Goal: Task Accomplishment & Management: Manage account settings

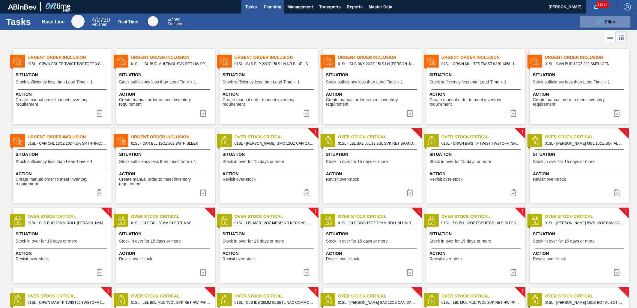
click at [266, 7] on span "Planning" at bounding box center [272, 6] width 18 height 7
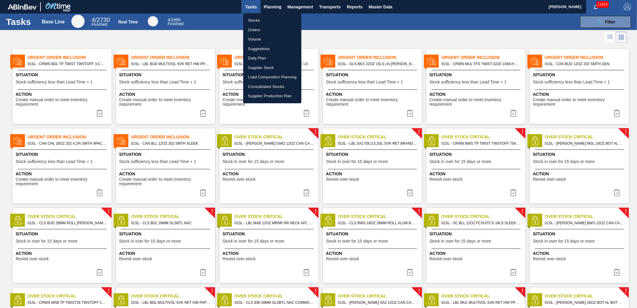
click at [259, 22] on li "Stocks" at bounding box center [272, 21] width 58 height 10
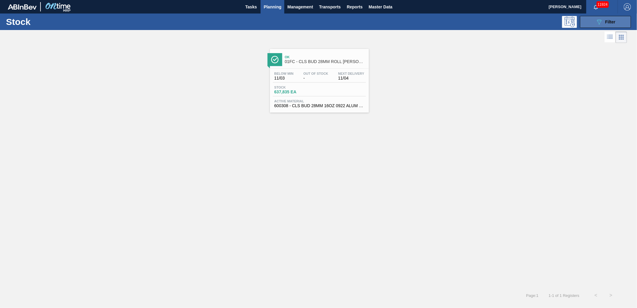
click at [597, 23] on icon "089F7B8B-B2A5-4AFE-B5C0-19BA573D28AC" at bounding box center [598, 21] width 7 height 7
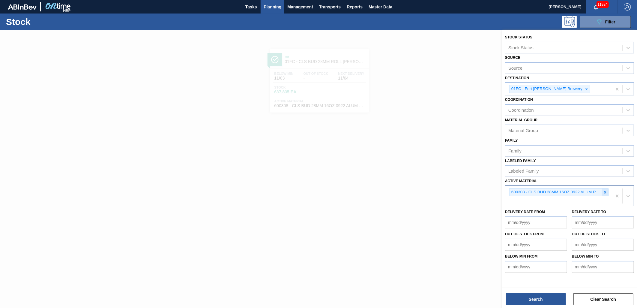
click at [607, 190] on icon at bounding box center [605, 192] width 4 height 4
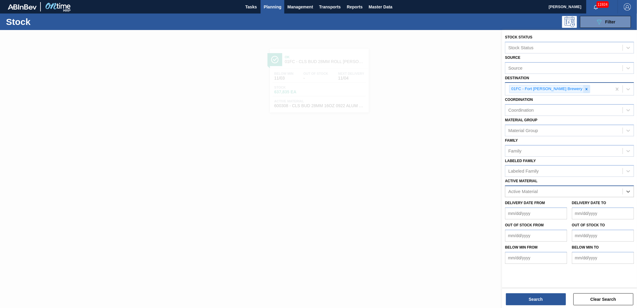
click at [583, 88] on div at bounding box center [586, 88] width 7 height 7
click at [628, 89] on icon at bounding box center [628, 88] width 6 height 6
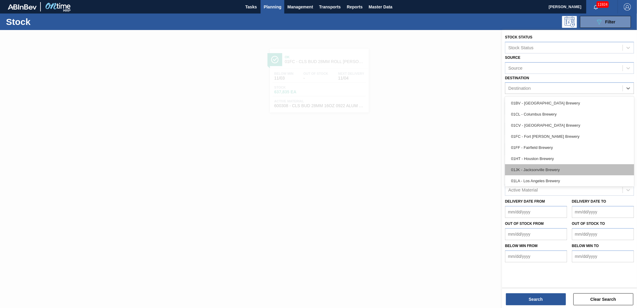
click at [572, 164] on div "01JK - Jacksonville Brewery" at bounding box center [569, 169] width 129 height 11
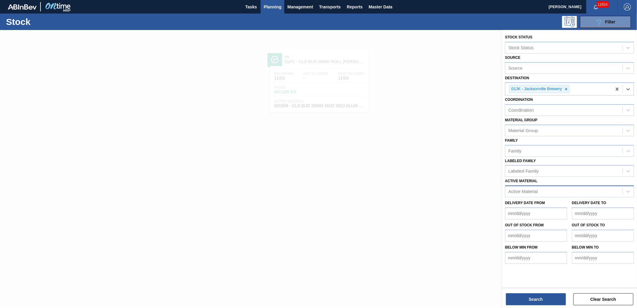
click at [534, 189] on div "Active Material" at bounding box center [522, 191] width 29 height 5
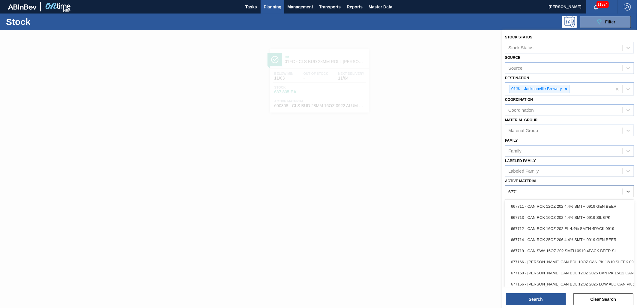
type Material "677110"
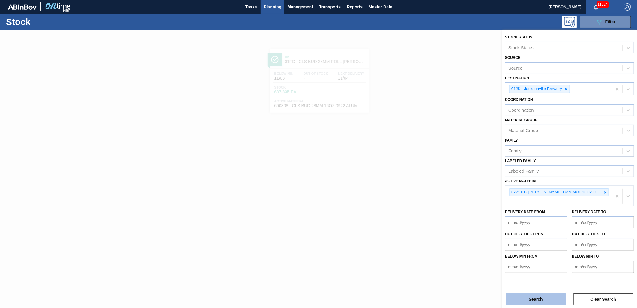
click at [550, 297] on button "Search" at bounding box center [536, 299] width 60 height 12
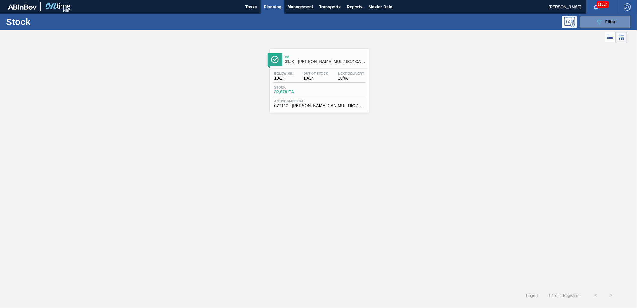
click at [333, 79] on div "Below Min 10/24 Out Of Stock 10/24 Next Delivery 10/08" at bounding box center [319, 77] width 93 height 11
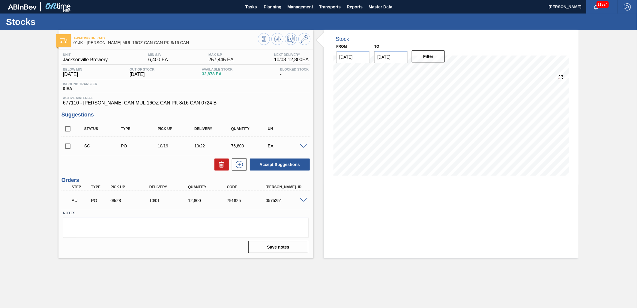
click at [306, 144] on div at bounding box center [304, 145] width 12 height 4
click at [275, 42] on icon at bounding box center [277, 38] width 7 height 7
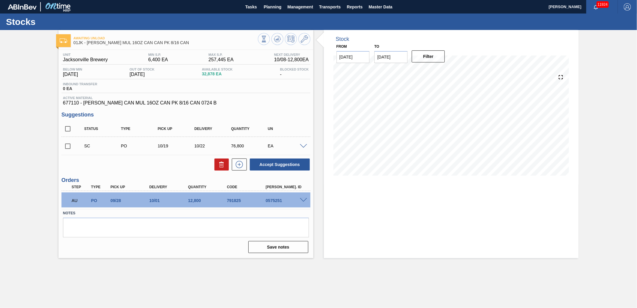
click at [302, 145] on span at bounding box center [303, 146] width 7 height 4
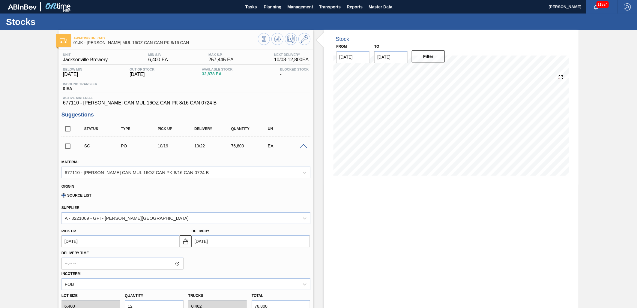
drag, startPoint x: 299, startPoint y: 146, endPoint x: 304, endPoint y: 146, distance: 4.8
click at [304, 146] on span at bounding box center [303, 146] width 7 height 4
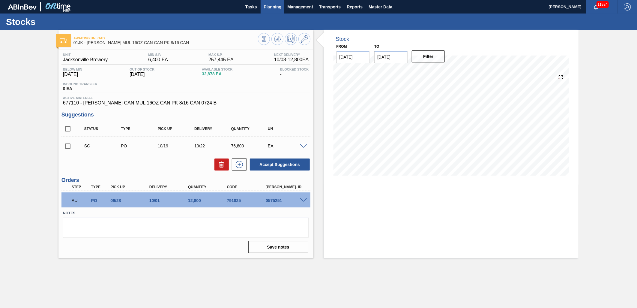
click at [273, 7] on span "Planning" at bounding box center [272, 6] width 18 height 7
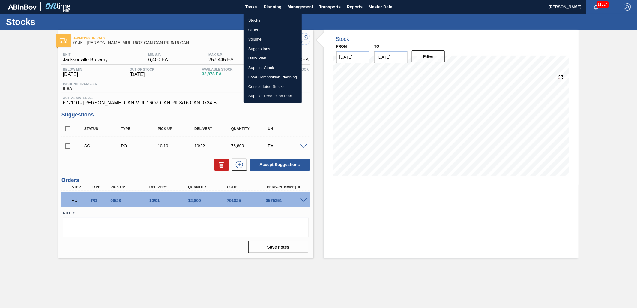
click at [266, 47] on li "Suggestions" at bounding box center [272, 49] width 58 height 10
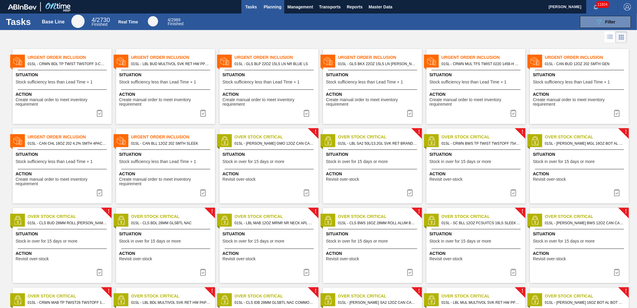
click at [280, 7] on span "Planning" at bounding box center [272, 6] width 18 height 7
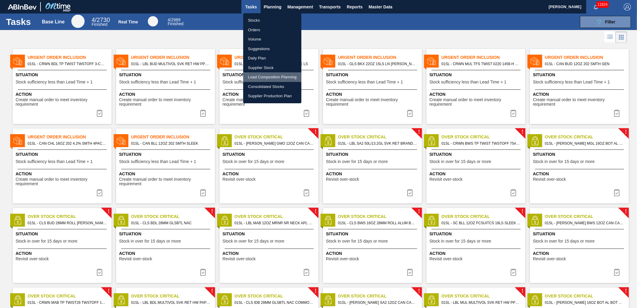
click at [278, 76] on li "Load Composition Planning" at bounding box center [272, 77] width 58 height 10
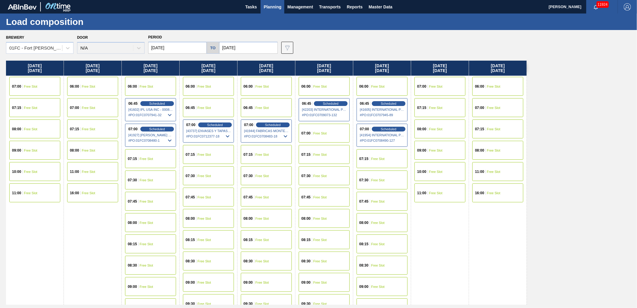
click at [210, 129] on span "[43737] ENVASES Y TAPAS MODELO S A DE - 0008257397" at bounding box center [208, 131] width 45 height 4
click at [211, 126] on div "Scheduled" at bounding box center [214, 124] width 37 height 5
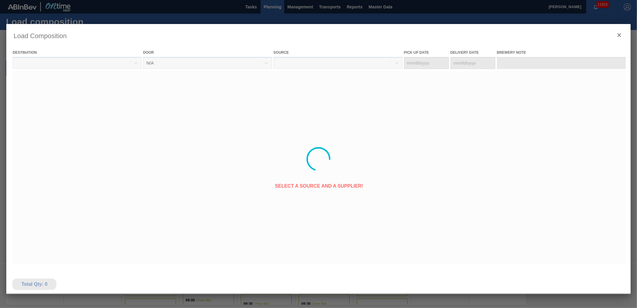
type Date "10/28/2025"
type Date "11/04/2025"
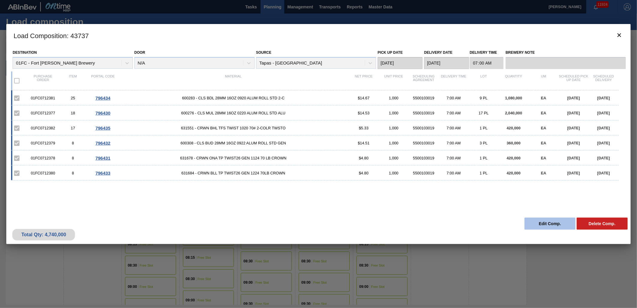
click at [549, 220] on button "Edit Comp." at bounding box center [549, 223] width 51 height 12
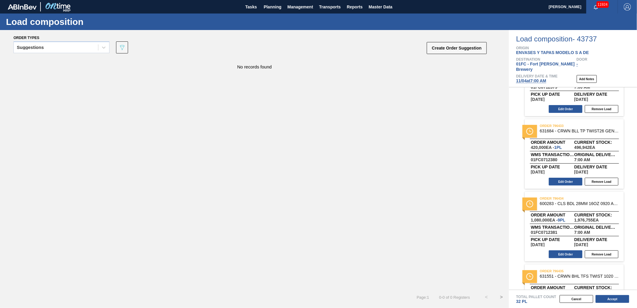
scroll to position [230, 0]
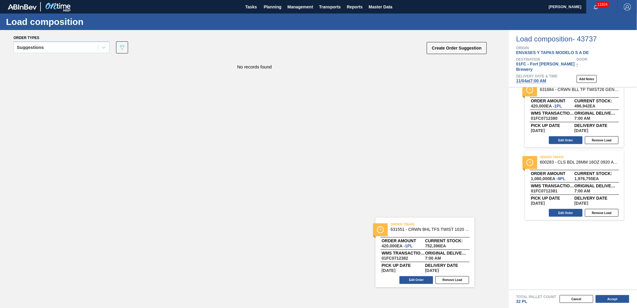
drag, startPoint x: 584, startPoint y: 228, endPoint x: 180, endPoint y: 215, distance: 404.0
click at [180, 215] on div "Order types Suggestions 089F7B8B-B2A5-4AFE-B5C0-19BA573D28AC Create Order Sugge…" at bounding box center [318, 169] width 637 height 278
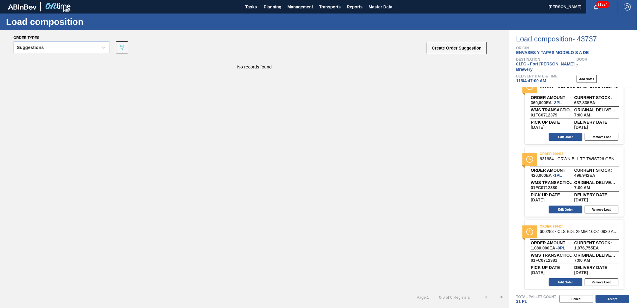
scroll to position [158, 0]
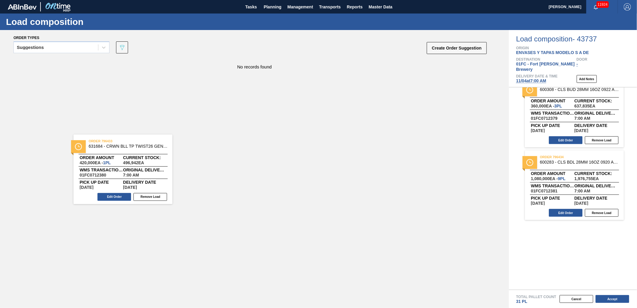
drag, startPoint x: 586, startPoint y: 162, endPoint x: 133, endPoint y: 149, distance: 453.1
click at [133, 151] on div "Order types Suggestions 089F7B8B-B2A5-4AFE-B5C0-19BA573D28AC Create Order Sugge…" at bounding box center [318, 169] width 637 height 278
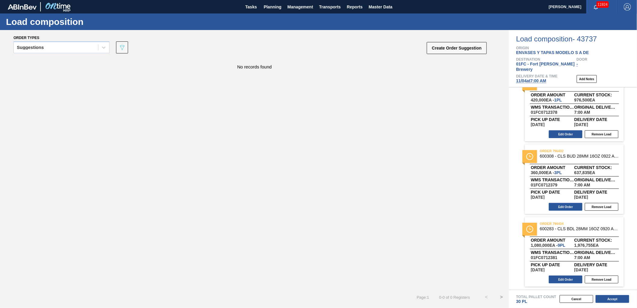
scroll to position [85, 0]
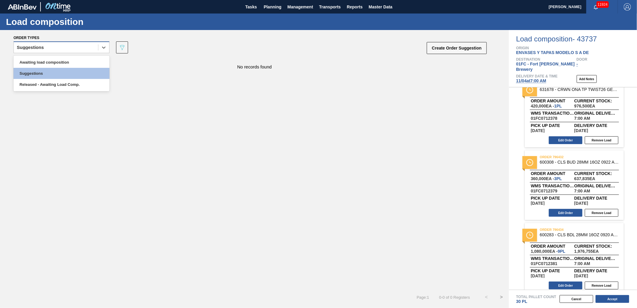
click at [97, 49] on div "Suggestions" at bounding box center [56, 47] width 84 height 9
click at [82, 60] on div "Awaiting load composition" at bounding box center [61, 62] width 96 height 11
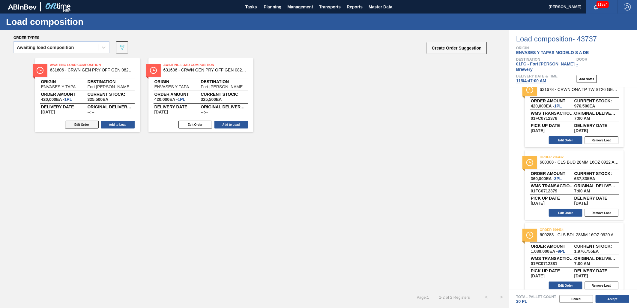
click at [78, 123] on button "Edit Order" at bounding box center [82, 124] width 34 height 8
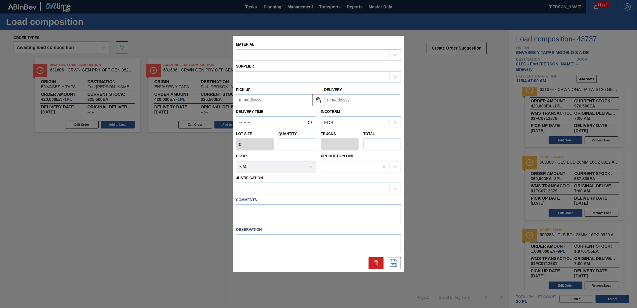
type input "420,000"
type input "1"
type input "0.045"
type input "420,000"
type up "[DATE]"
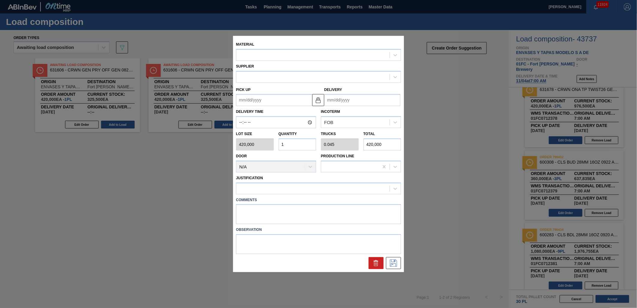
type input "[DATE]"
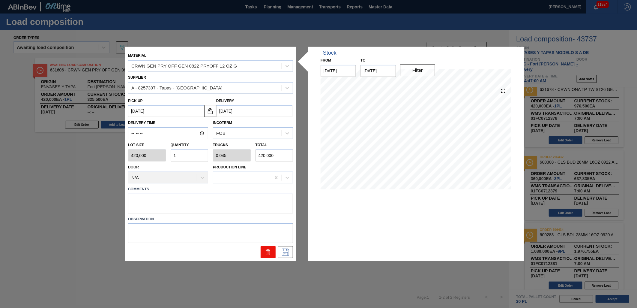
click at [266, 248] on icon at bounding box center [267, 251] width 7 height 7
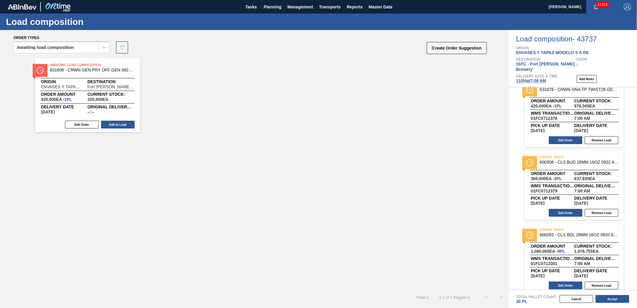
click at [92, 79] on div "Awaiting Load Composition 631606 - CRWN GEN PRY OFF GEN 0822 PRYOFF 12 OZ G Ori…" at bounding box center [87, 95] width 105 height 74
click at [66, 124] on button "Edit Order" at bounding box center [82, 124] width 34 height 8
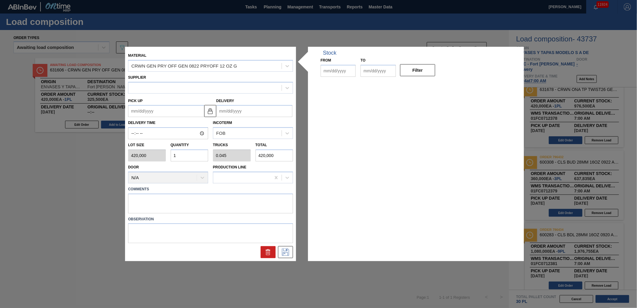
type input "420,000"
type input "1"
type input "0.045"
type input "420,000"
type up "[DATE]"
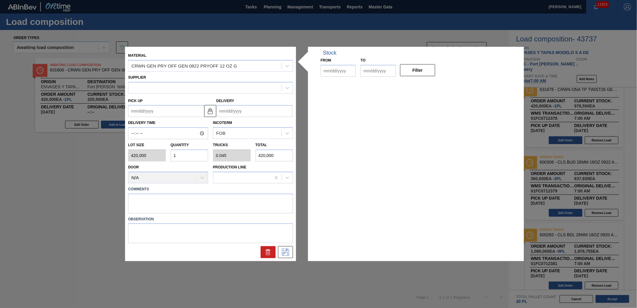
type input "[DATE]"
click at [266, 255] on icon at bounding box center [267, 251] width 7 height 7
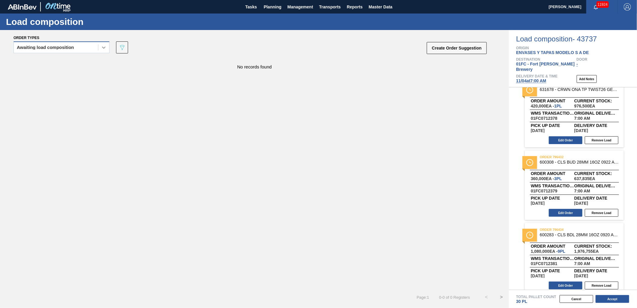
click at [103, 50] on div at bounding box center [103, 47] width 11 height 11
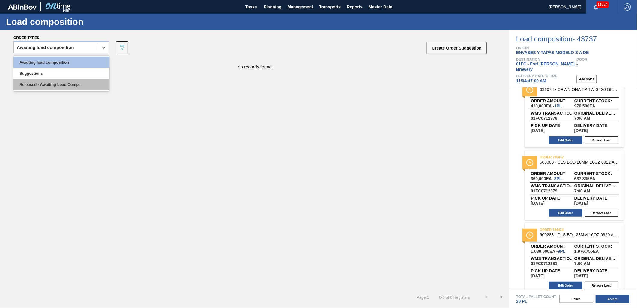
click at [84, 83] on div "Released - Awaiting Load Comp." at bounding box center [61, 84] width 96 height 11
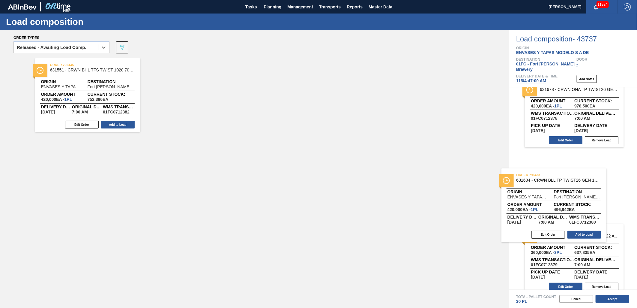
drag, startPoint x: 114, startPoint y: 77, endPoint x: 582, endPoint y: 187, distance: 480.7
click at [582, 187] on div "Order types option Released - Awaiting Load Comp., selected. Select is focused …" at bounding box center [318, 169] width 637 height 278
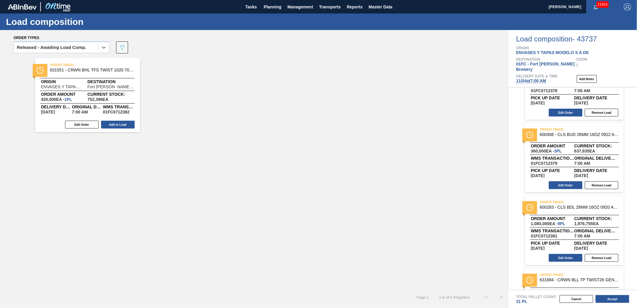
scroll to position [158, 0]
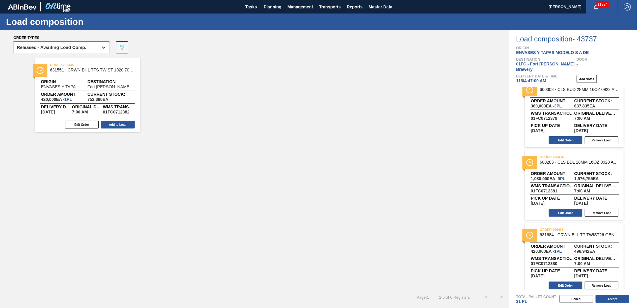
click at [106, 46] on icon at bounding box center [104, 47] width 6 height 6
click at [102, 49] on icon at bounding box center [104, 47] width 6 height 6
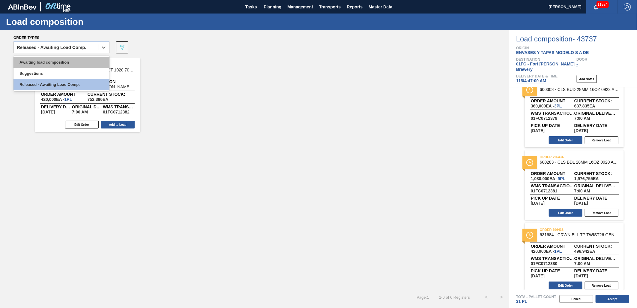
click at [76, 61] on div "Awaiting load composition" at bounding box center [61, 62] width 96 height 11
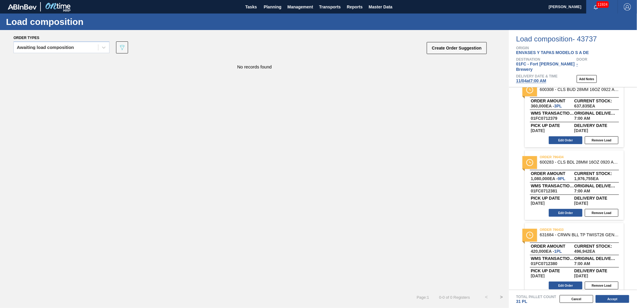
click at [179, 119] on div "No records found" at bounding box center [254, 173] width 509 height 231
click at [95, 49] on div "Awaiting load composition" at bounding box center [56, 47] width 84 height 9
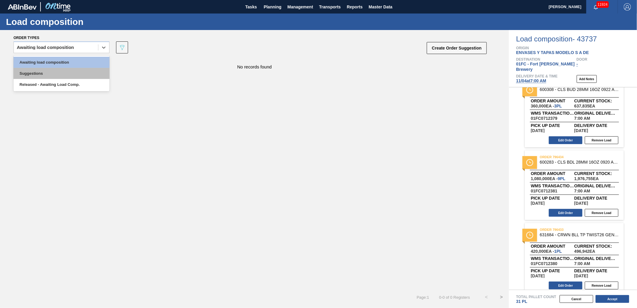
click at [64, 68] on div "Suggestions" at bounding box center [61, 73] width 96 height 11
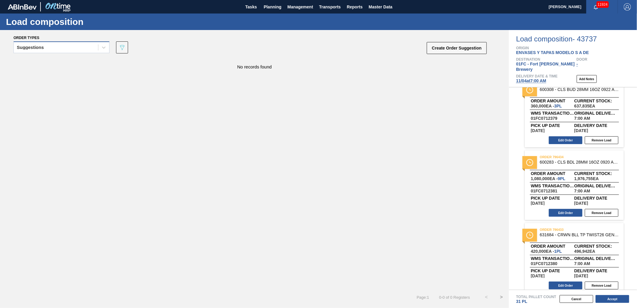
click at [66, 51] on div "Suggestions" at bounding box center [61, 47] width 96 height 12
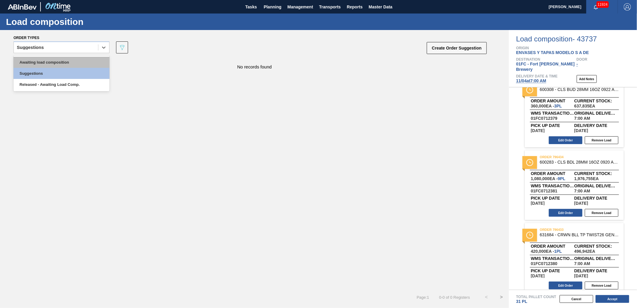
click at [54, 62] on div "Awaiting load composition" at bounding box center [61, 62] width 96 height 11
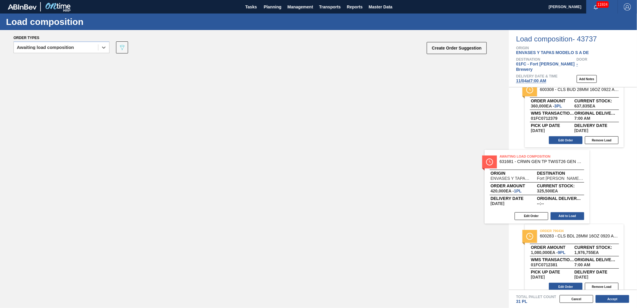
drag, startPoint x: 133, startPoint y: 87, endPoint x: 586, endPoint y: 178, distance: 462.1
click at [586, 178] on div "Order types option Awaiting load composition, selected. Select is focused ,type…" at bounding box center [318, 169] width 637 height 278
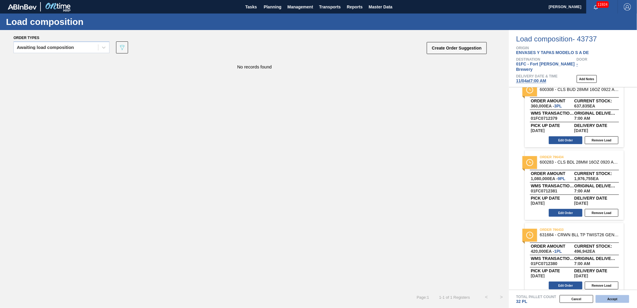
click at [609, 296] on button "Accept" at bounding box center [612, 299] width 34 height 8
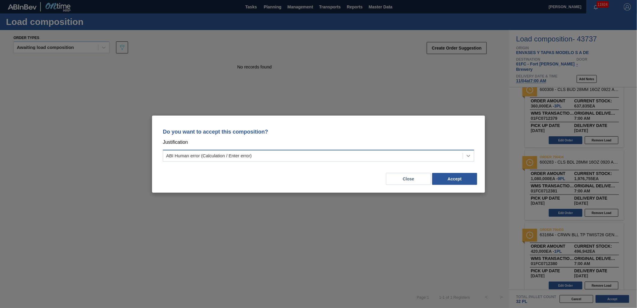
click at [467, 158] on div at bounding box center [468, 155] width 11 height 11
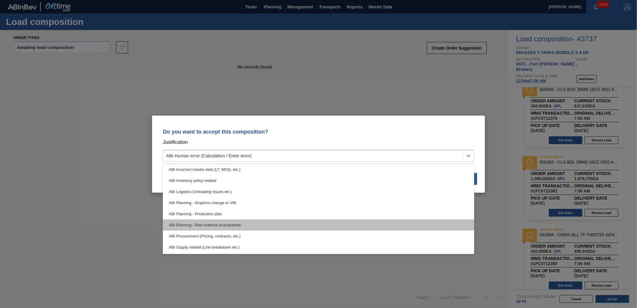
scroll to position [0, 0]
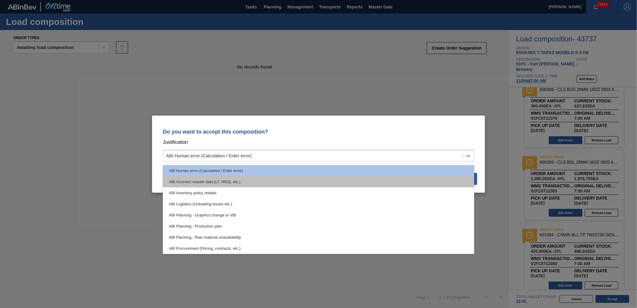
click at [244, 180] on div "ABI Incorrect master data (LT, MOQ, etc.)" at bounding box center [318, 181] width 311 height 11
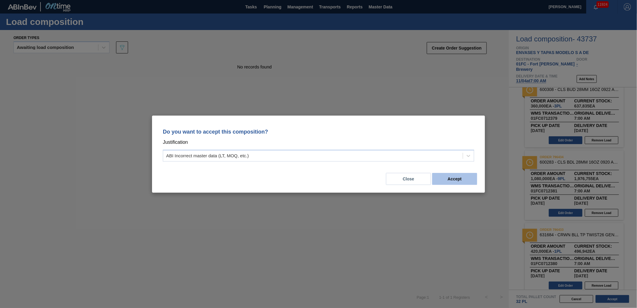
click at [448, 182] on button "Accept" at bounding box center [454, 179] width 45 height 12
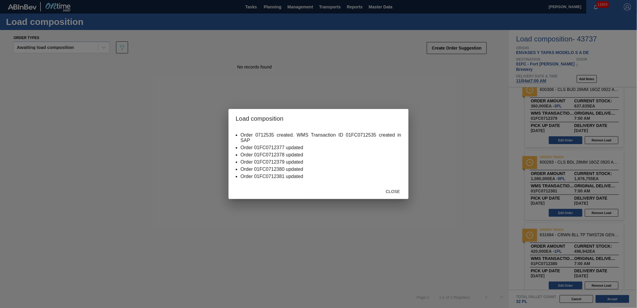
click at [393, 183] on div "Close" at bounding box center [318, 191] width 180 height 16
click at [393, 187] on div "Close" at bounding box center [392, 191] width 26 height 11
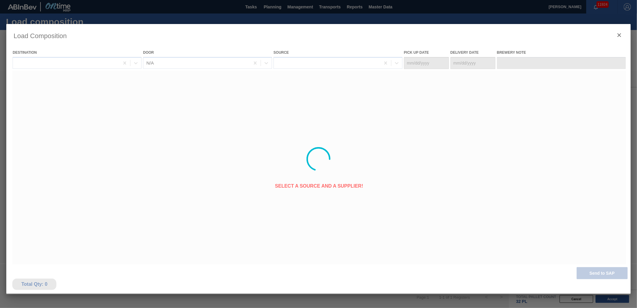
type Date "10/28/2025"
type Date "11/04/2025"
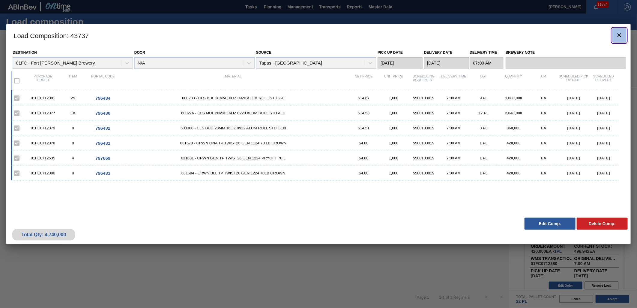
click at [620, 34] on icon "botão de ícone" at bounding box center [618, 34] width 7 height 7
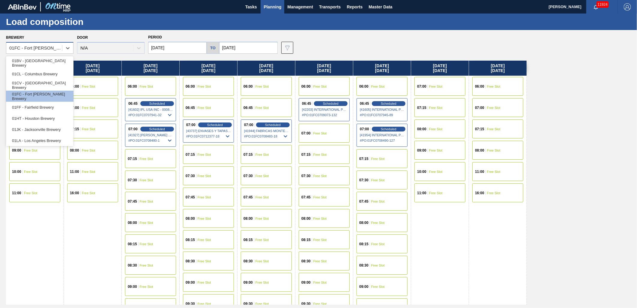
click at [61, 47] on div "01FC - Fort [PERSON_NAME] Brewery" at bounding box center [35, 48] width 53 height 5
click at [44, 126] on div "01JK - Jacksonville Brewery" at bounding box center [39, 129] width 67 height 11
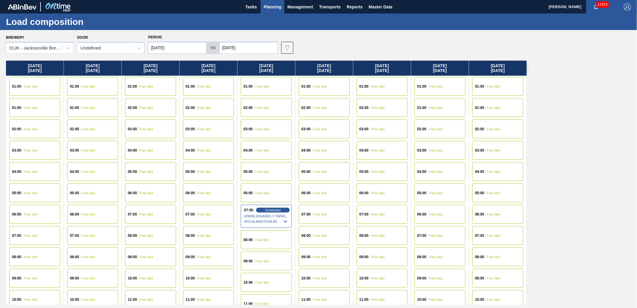
click at [172, 44] on input "[DATE]" at bounding box center [177, 48] width 58 height 12
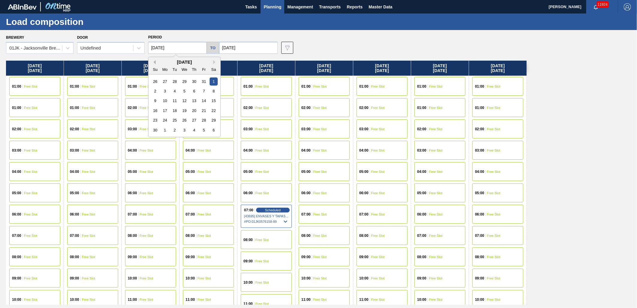
click at [155, 63] on button "Previous Month" at bounding box center [153, 62] width 4 height 4
click at [151, 100] on div "12 13 14 15 16 17 18" at bounding box center [184, 101] width 68 height 10
click at [155, 100] on div "12" at bounding box center [155, 101] width 8 height 8
type input "10/12/2025"
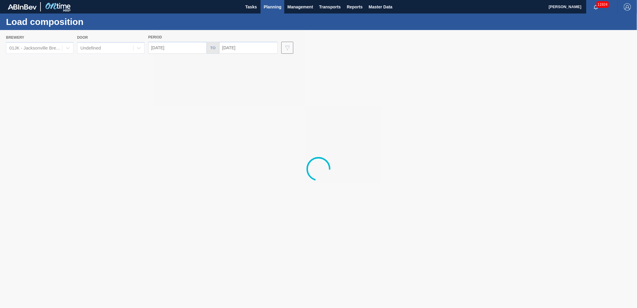
click at [240, 50] on div at bounding box center [318, 169] width 637 height 278
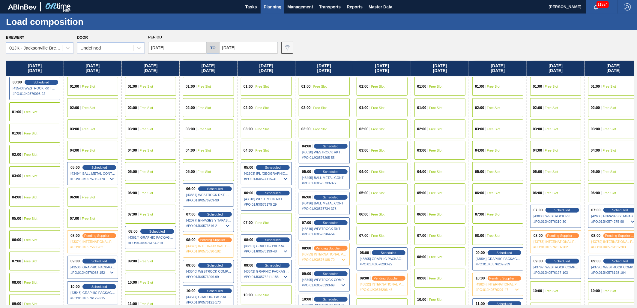
click at [244, 47] on input "11/09/2025" at bounding box center [248, 48] width 58 height 12
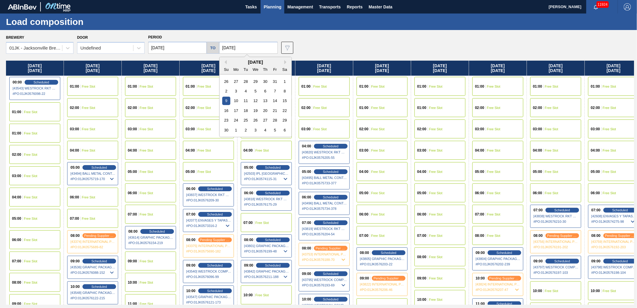
click at [225, 62] on div "November 2025" at bounding box center [255, 61] width 72 height 5
click at [225, 63] on button "Previous Month" at bounding box center [224, 62] width 4 height 4
click at [234, 111] on div "20" at bounding box center [236, 110] width 8 height 8
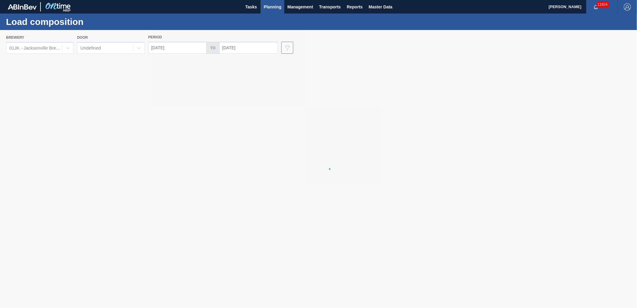
type input "[DATE]"
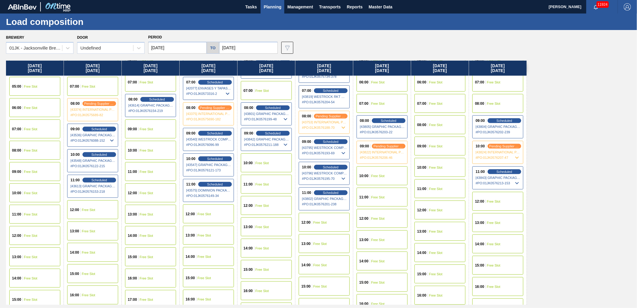
scroll to position [133, 0]
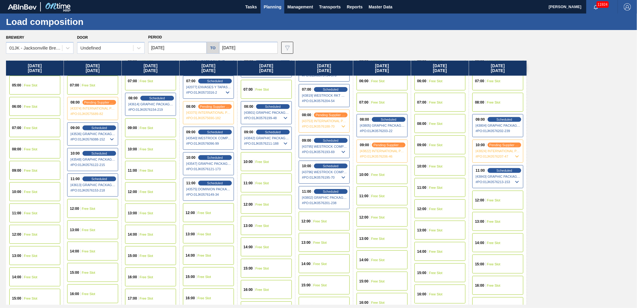
click at [103, 206] on div "12:00 Free Slot" at bounding box center [92, 208] width 51 height 19
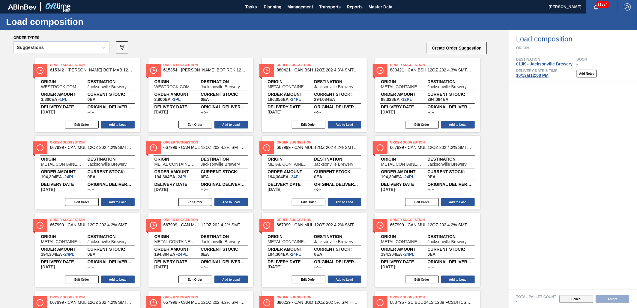
click at [585, 301] on button "Cancel" at bounding box center [576, 299] width 34 height 8
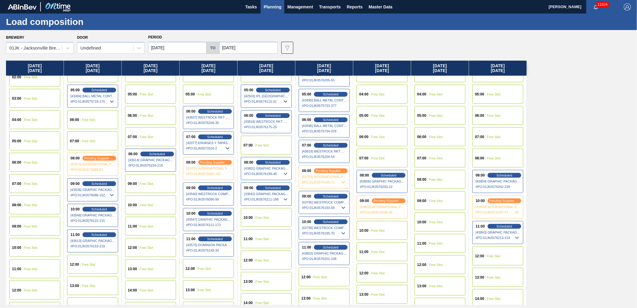
scroll to position [67, 0]
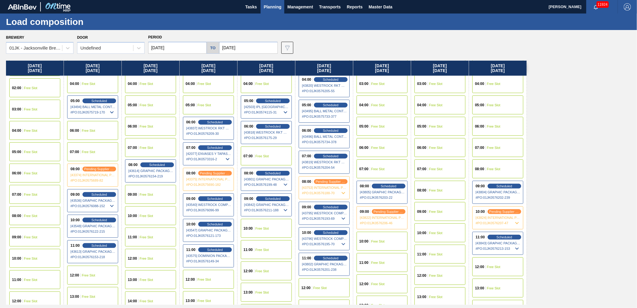
click at [164, 194] on div "09:00 Free Slot" at bounding box center [150, 194] width 51 height 19
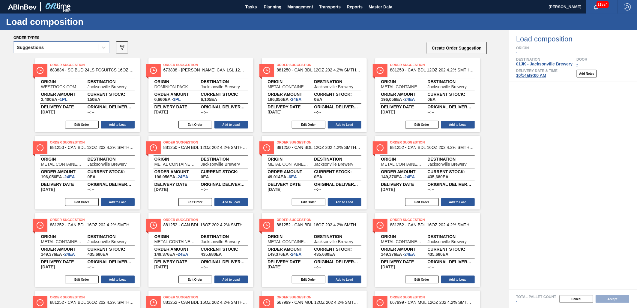
click at [99, 47] on div at bounding box center [103, 47] width 11 height 11
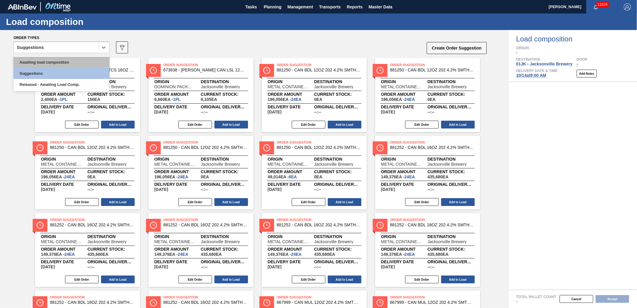
click at [83, 62] on div "Awaiting load composition" at bounding box center [61, 62] width 96 height 11
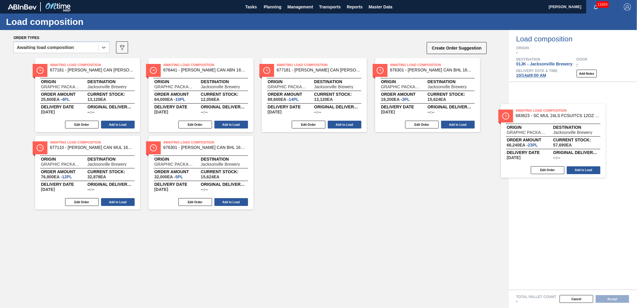
drag, startPoint x: 294, startPoint y: 151, endPoint x: 562, endPoint y: 133, distance: 269.1
click at [562, 133] on div "Order types option Awaiting load composition, selected. Select is focused ,type…" at bounding box center [318, 169] width 637 height 278
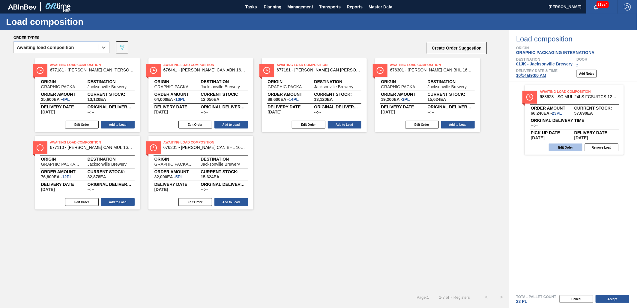
click at [577, 147] on button "Edit Order" at bounding box center [566, 147] width 34 height 8
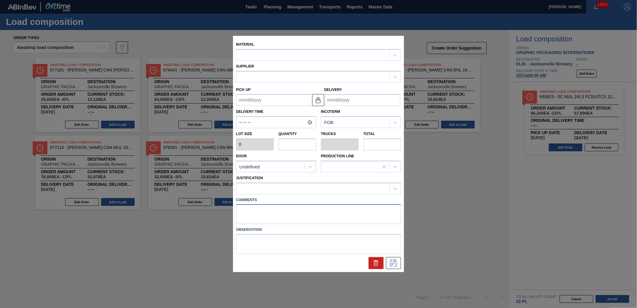
click at [304, 210] on textarea at bounding box center [318, 214] width 165 height 20
type textarea "N"
type input "2,880"
type input "23"
type input "0.885"
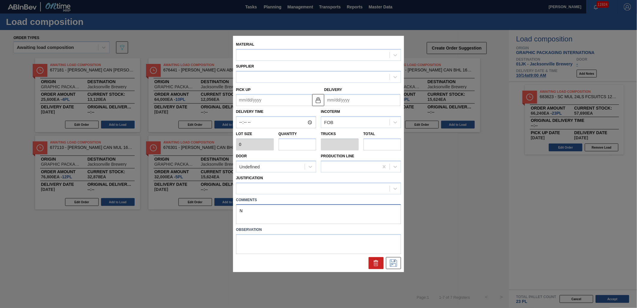
type input "66,240"
type textarea "NO"
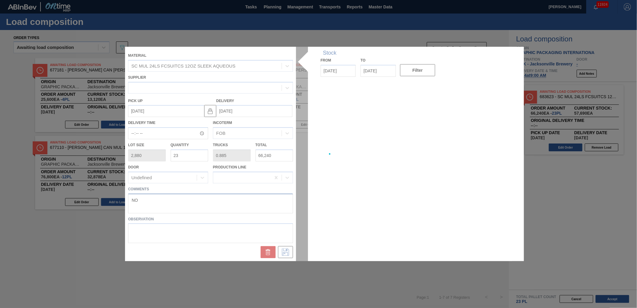
type up "[DATE]"
type input "[DATE]"
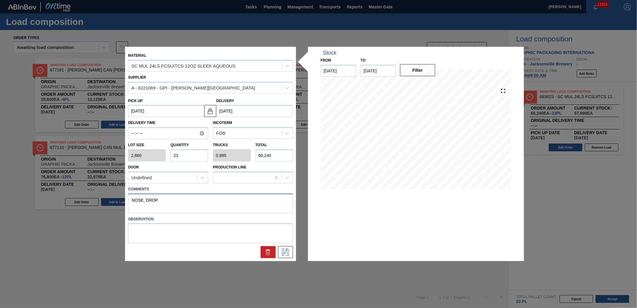
type textarea "NOSE, DROP"
click at [221, 254] on div at bounding box center [211, 252] width 170 height 12
click at [289, 252] on icon at bounding box center [286, 251] width 10 height 7
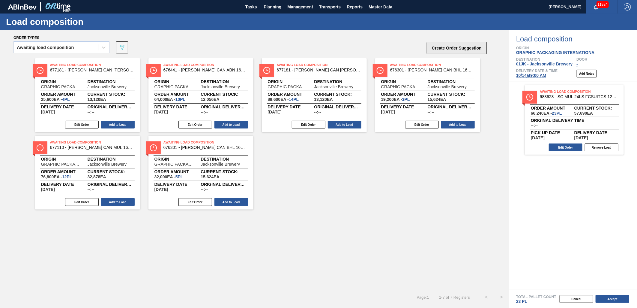
click at [457, 47] on button "Create Order Suggestion" at bounding box center [457, 48] width 60 height 12
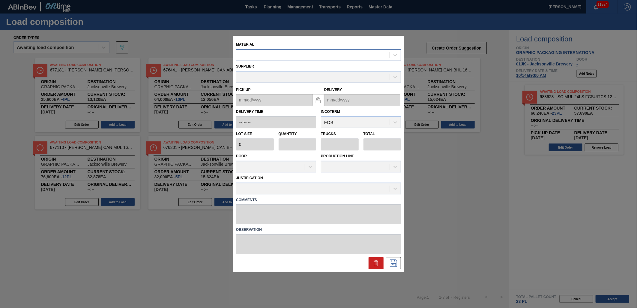
click at [332, 49] on div at bounding box center [318, 55] width 165 height 12
type input "677110"
click at [327, 63] on div "Supplier" at bounding box center [318, 72] width 165 height 20
click at [355, 59] on div at bounding box center [312, 55] width 153 height 9
type input "677110"
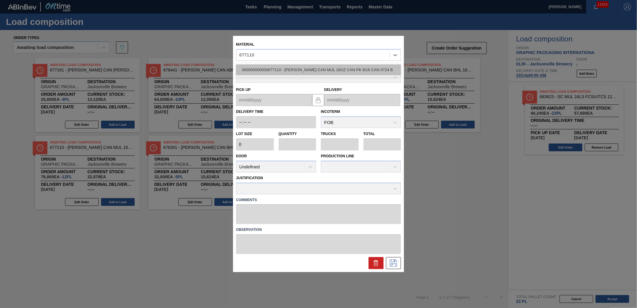
click at [340, 70] on div "000000000000677110 - CARR CAN MUL 16OZ CAN PK 8/16 CAN 0724 B" at bounding box center [318, 69] width 165 height 11
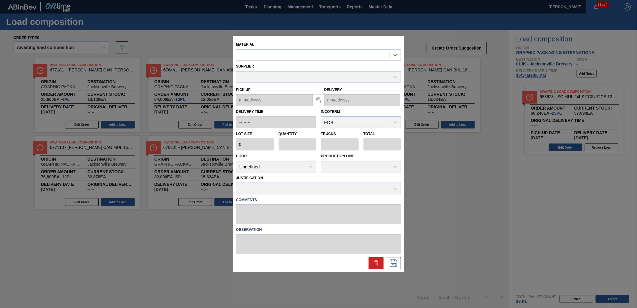
type input "6,400"
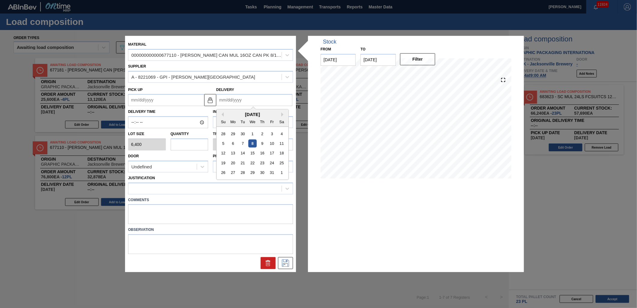
click at [269, 100] on input "Delivery" at bounding box center [254, 100] width 76 height 12
click at [252, 153] on div "15" at bounding box center [252, 153] width 8 height 8
type up "10/12/2025"
type input "10/15/2025"
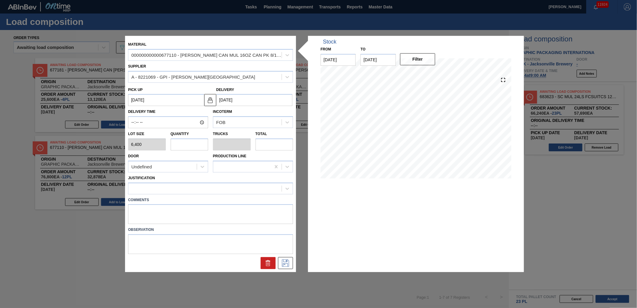
click at [262, 100] on input "10/15/2025" at bounding box center [254, 100] width 76 height 12
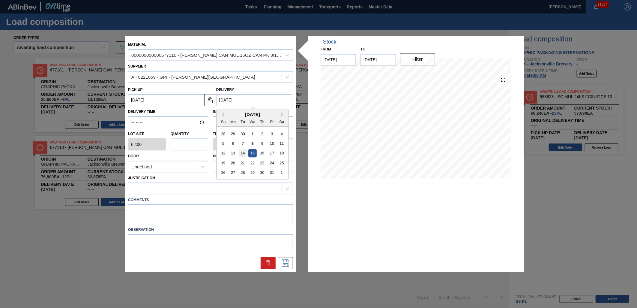
click at [244, 154] on div "14" at bounding box center [243, 153] width 8 height 8
type up "10/11/2025"
type input "10/14/2025"
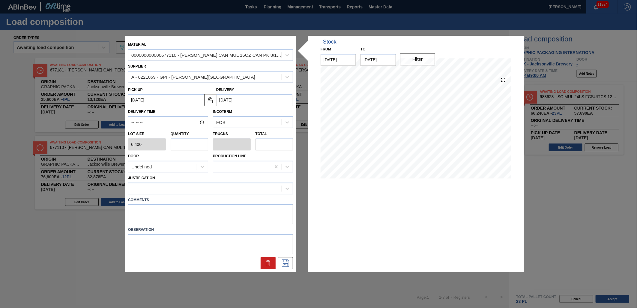
click at [190, 148] on input "text" at bounding box center [190, 144] width 38 height 12
type input "3"
type input "0.115"
type input "19,200"
type input "3"
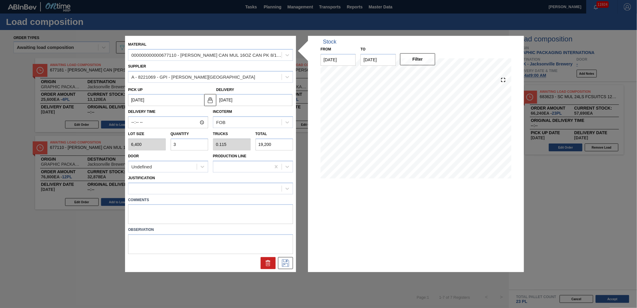
click at [194, 197] on label "Comments" at bounding box center [210, 199] width 165 height 9
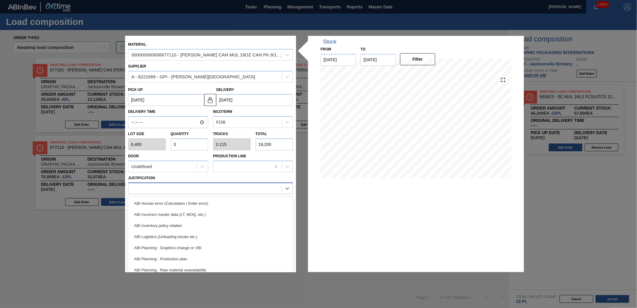
click at [195, 188] on div at bounding box center [204, 188] width 153 height 9
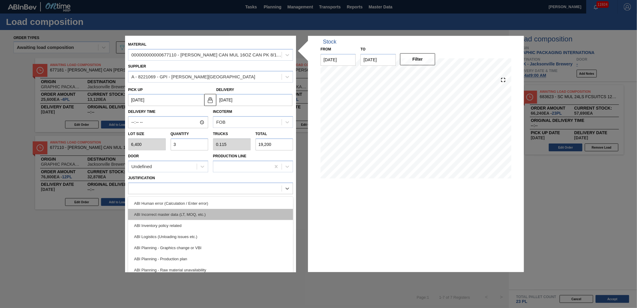
click at [206, 214] on div "ABI Incorrect master data (LT, MOQ, etc.)" at bounding box center [210, 214] width 165 height 11
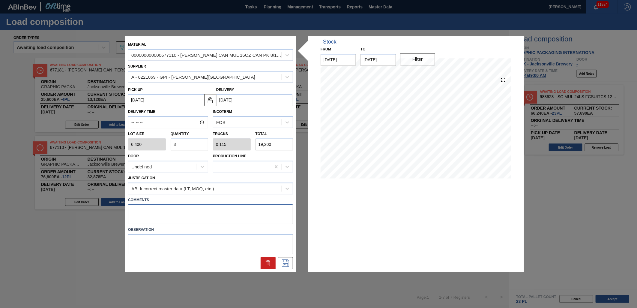
click at [224, 214] on textarea at bounding box center [210, 214] width 165 height 20
type textarea "TAIL, DROP"
click at [281, 261] on icon at bounding box center [286, 262] width 10 height 7
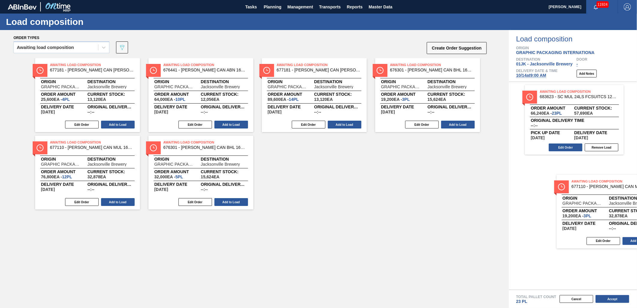
drag, startPoint x: 673, startPoint y: 200, endPoint x: 635, endPoint y: 199, distance: 38.1
click at [635, 200] on div "Order types Awaiting load composition 089F7B8B-B2A5-4AFE-B5C0-19BA573D28AC Crea…" at bounding box center [318, 169] width 637 height 278
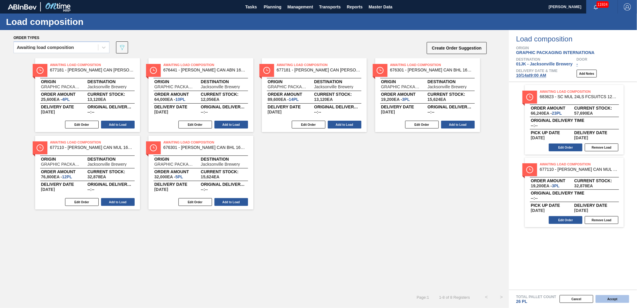
click at [621, 300] on button "Accept" at bounding box center [612, 299] width 34 height 8
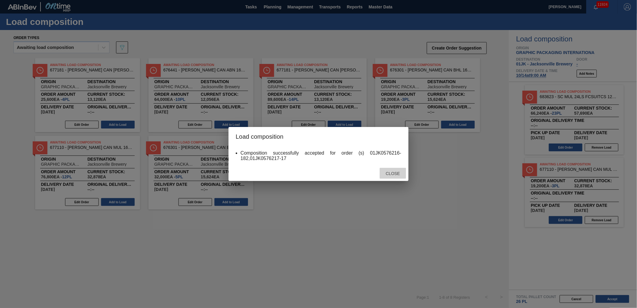
click at [394, 174] on span "Close" at bounding box center [393, 173] width 24 height 5
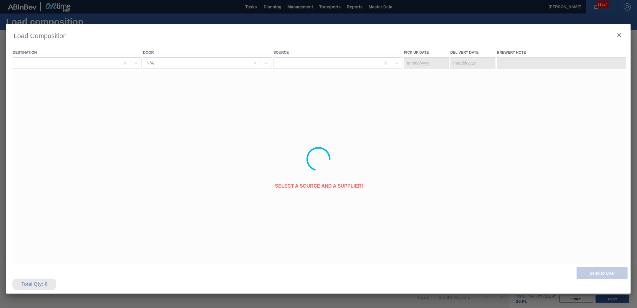
type Date "10/11/2025"
type Date "10/14/2025"
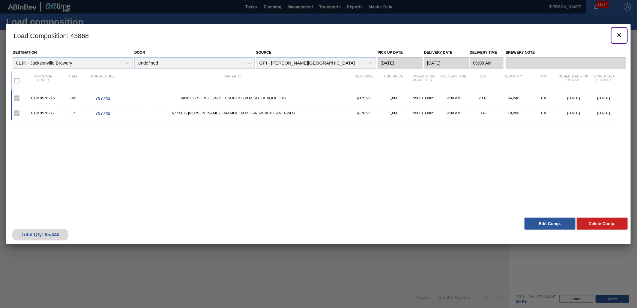
click at [619, 35] on icon "botão de ícone" at bounding box center [619, 35] width 4 height 4
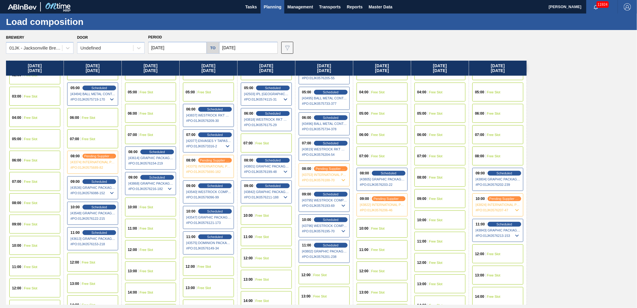
scroll to position [166, 0]
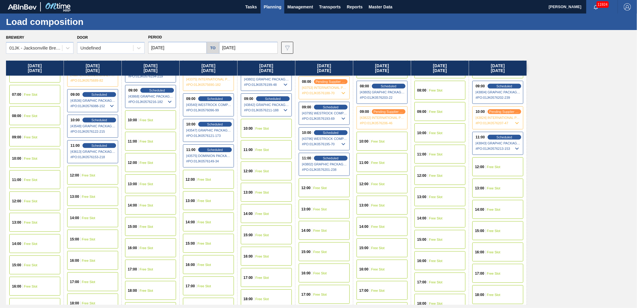
click at [501, 166] on div "12:00 Free Slot" at bounding box center [497, 166] width 51 height 19
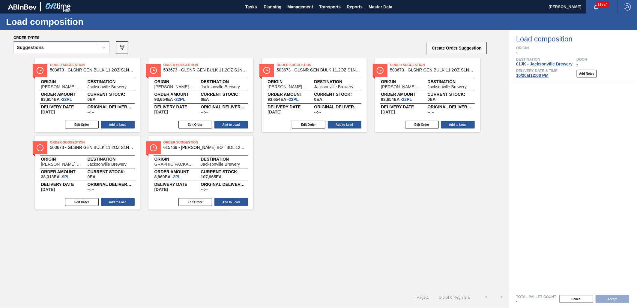
click at [34, 45] on div "Suggestions" at bounding box center [30, 47] width 27 height 4
click at [45, 68] on div "Suggestions" at bounding box center [61, 73] width 96 height 11
click at [54, 47] on div "Suggestions" at bounding box center [56, 47] width 84 height 9
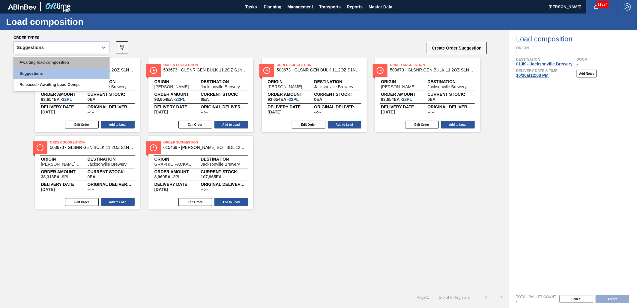
click at [55, 62] on div "Awaiting load composition" at bounding box center [61, 62] width 96 height 11
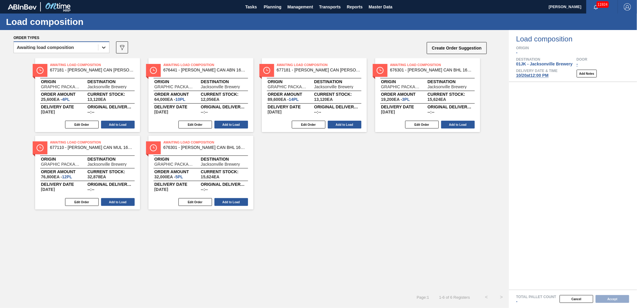
click at [105, 46] on icon at bounding box center [104, 47] width 6 height 6
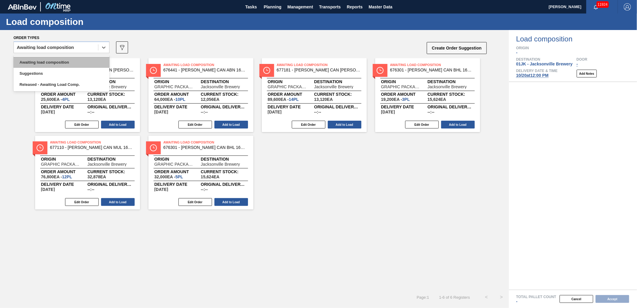
click at [89, 57] on div "Awaiting load composition" at bounding box center [61, 62] width 96 height 11
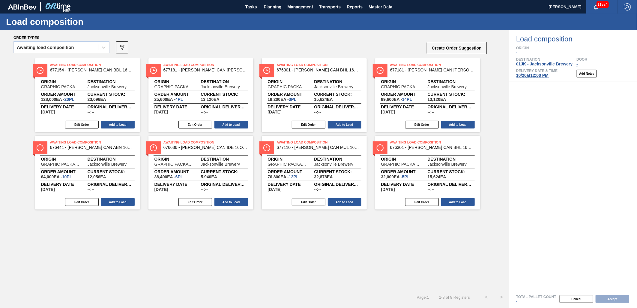
click at [223, 53] on div "Awaiting load composition 089F7B8B-B2A5-4AFE-B5C0-19BA573D28AC Create Order Sug…" at bounding box center [250, 49] width 474 height 18
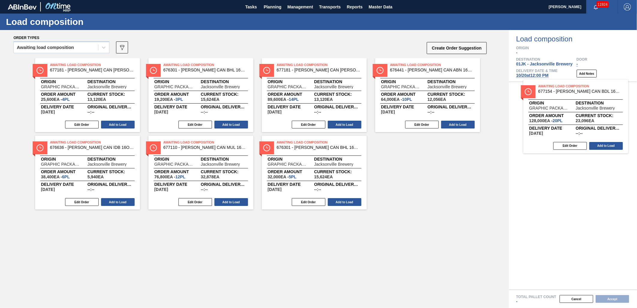
drag, startPoint x: 92, startPoint y: 71, endPoint x: 588, endPoint y: 97, distance: 497.4
click at [588, 97] on div "Order types Awaiting load composition 089F7B8B-B2A5-4AFE-B5C0-19BA573D28AC Crea…" at bounding box center [318, 169] width 637 height 278
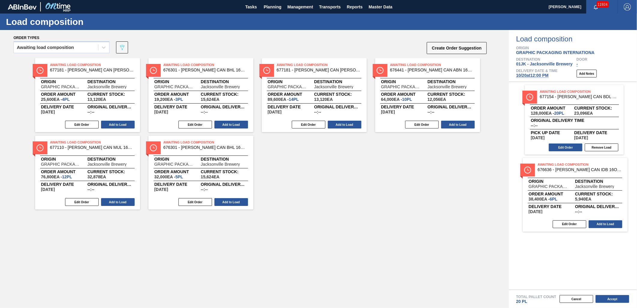
drag, startPoint x: 87, startPoint y: 147, endPoint x: 586, endPoint y: 175, distance: 499.2
click at [582, 175] on div "Order types Awaiting load composition 089F7B8B-B2A5-4AFE-B5C0-19BA573D28AC Crea…" at bounding box center [318, 169] width 637 height 278
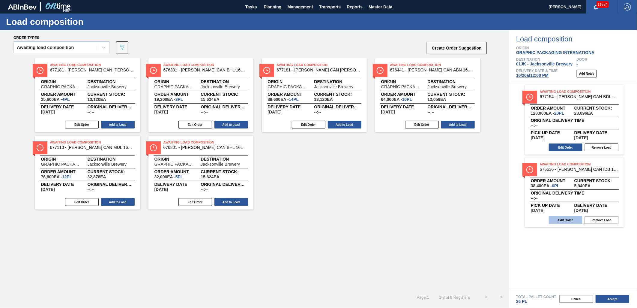
click at [568, 218] on button "Edit Order" at bounding box center [566, 220] width 34 height 8
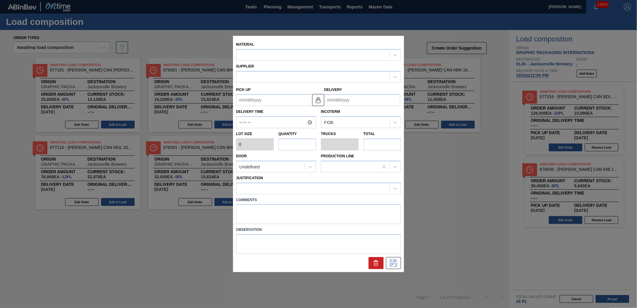
type input "6,400"
type input "6"
type input "0.231"
type input "38,400"
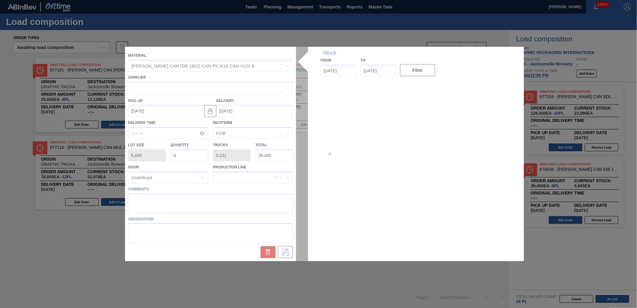
type up "[DATE]"
type input "[DATE]"
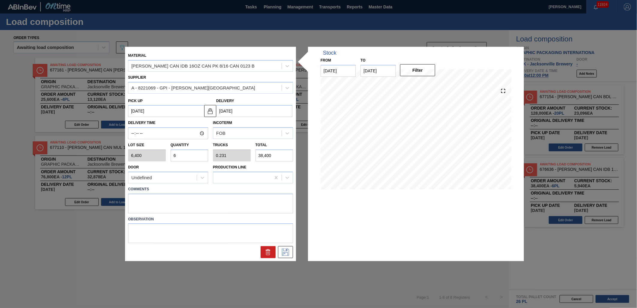
drag, startPoint x: 230, startPoint y: 192, endPoint x: 230, endPoint y: 196, distance: 4.5
click at [230, 193] on div "Comments" at bounding box center [210, 199] width 165 height 28
click at [230, 197] on textarea at bounding box center [210, 203] width 165 height 20
type textarea "TAIL, DROP"
click at [288, 249] on icon at bounding box center [285, 251] width 7 height 7
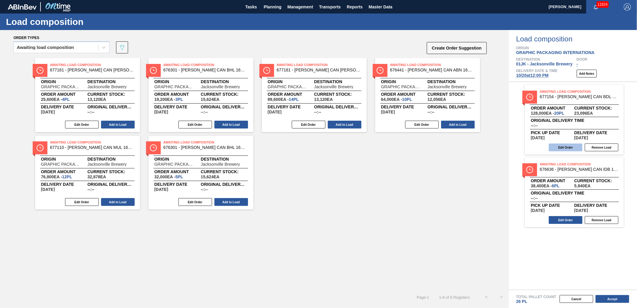
click at [570, 147] on button "Edit Order" at bounding box center [566, 147] width 34 height 8
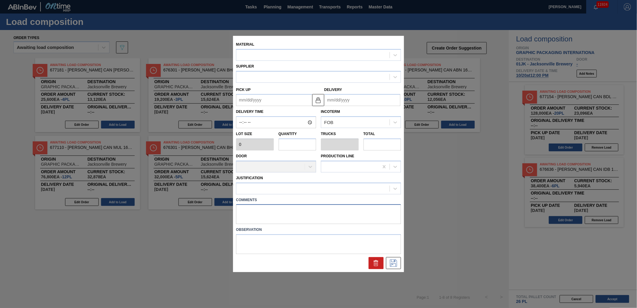
click at [336, 210] on textarea at bounding box center [318, 214] width 165 height 20
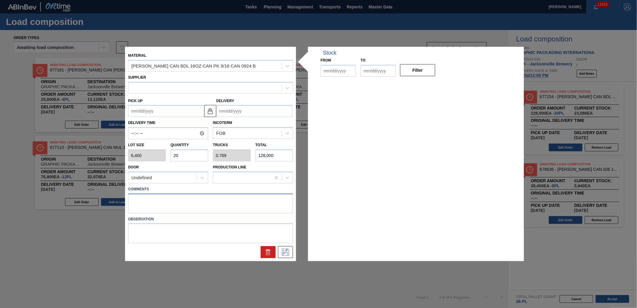
type input "6,400"
type input "20"
type input "0.769"
type input "128,000"
type up "[DATE]"
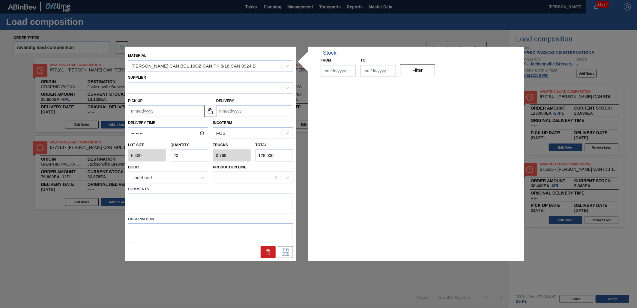
type input "[DATE]"
type textarea "NOSE, DROP"
click at [205, 255] on div at bounding box center [211, 252] width 170 height 12
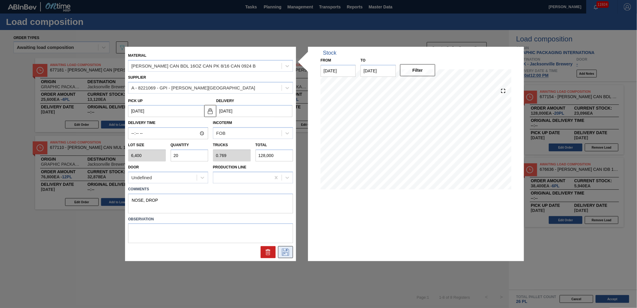
click at [284, 250] on icon at bounding box center [286, 251] width 10 height 7
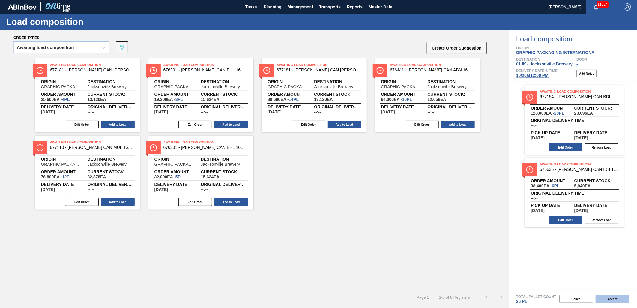
click at [610, 298] on button "Accept" at bounding box center [612, 299] width 34 height 8
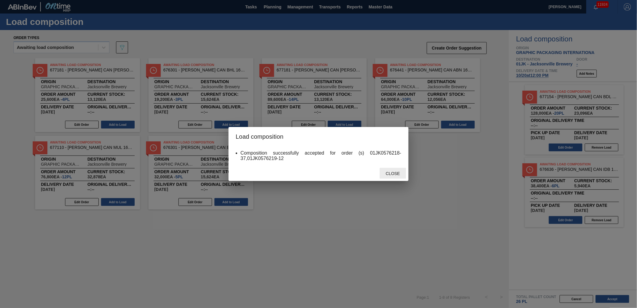
click at [389, 174] on span "Close" at bounding box center [393, 173] width 24 height 5
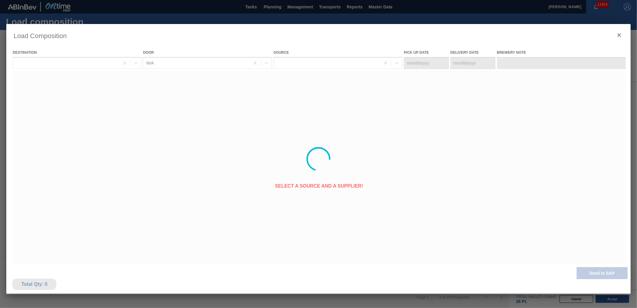
type Date "10/17/2025"
type Date "[DATE]"
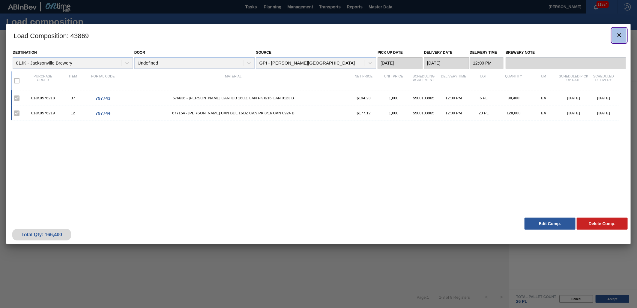
click at [622, 28] on button "botão de ícone" at bounding box center [619, 35] width 14 height 14
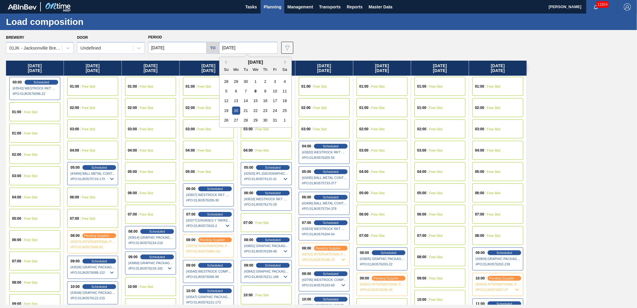
click at [241, 46] on input "[DATE]" at bounding box center [248, 48] width 58 height 12
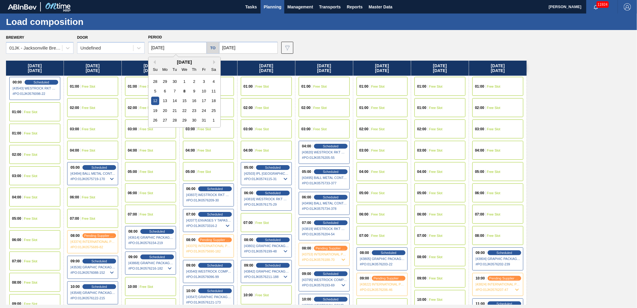
click at [187, 47] on input "10/12/2025" at bounding box center [177, 48] width 58 height 12
click at [155, 112] on div "19" at bounding box center [155, 110] width 8 height 8
type input "[DATE]"
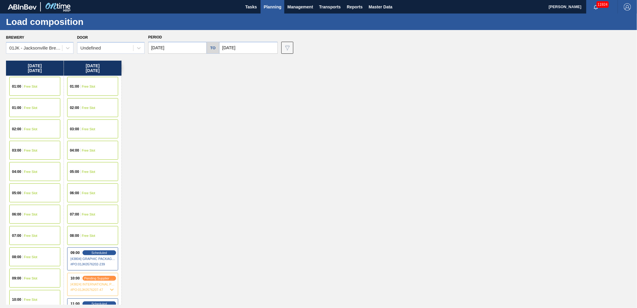
click at [258, 46] on input "[DATE]" at bounding box center [248, 48] width 58 height 12
click at [225, 119] on div "26" at bounding box center [226, 120] width 8 height 8
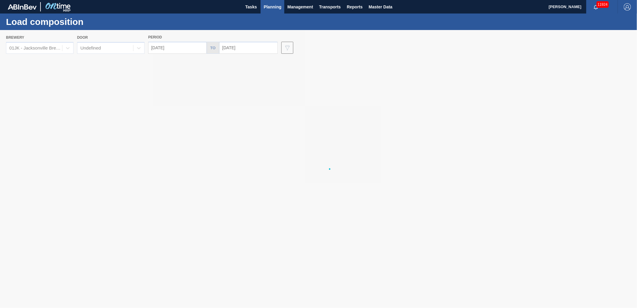
type input "10/26/2025"
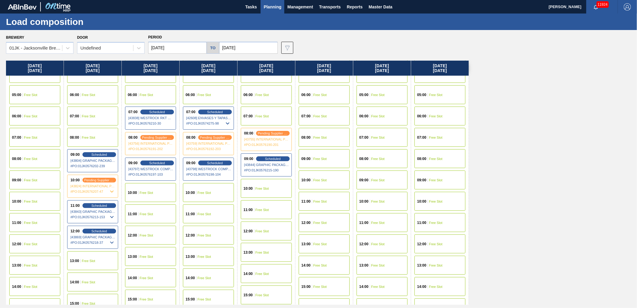
scroll to position [100, 0]
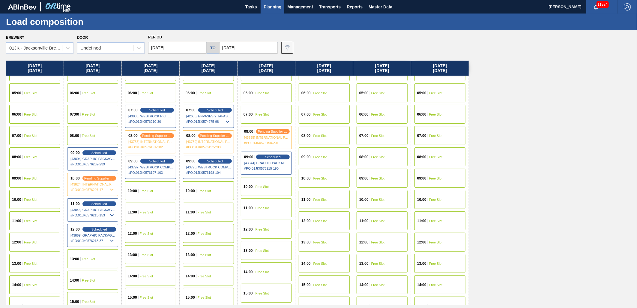
click at [146, 190] on span "Free Slot" at bounding box center [146, 191] width 13 height 4
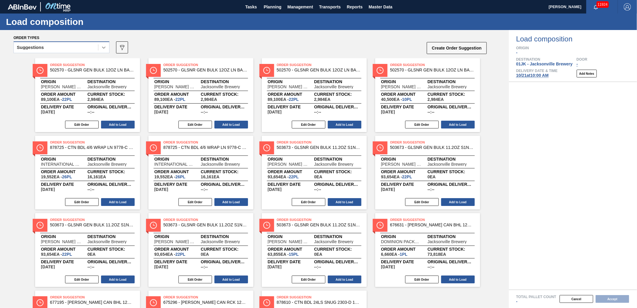
drag, startPoint x: 98, startPoint y: 54, endPoint x: 103, endPoint y: 48, distance: 7.7
click at [100, 50] on div "Suggestions" at bounding box center [61, 49] width 96 height 16
click at [103, 47] on icon at bounding box center [104, 47] width 6 height 6
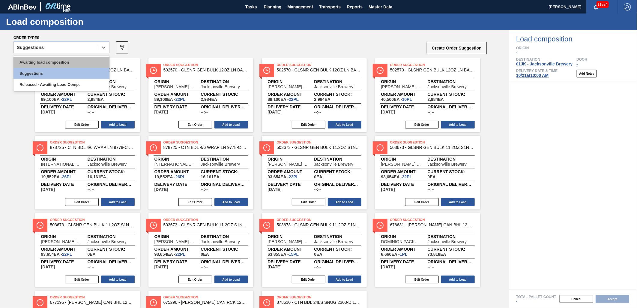
click at [90, 63] on div "Awaiting load composition" at bounding box center [61, 62] width 96 height 11
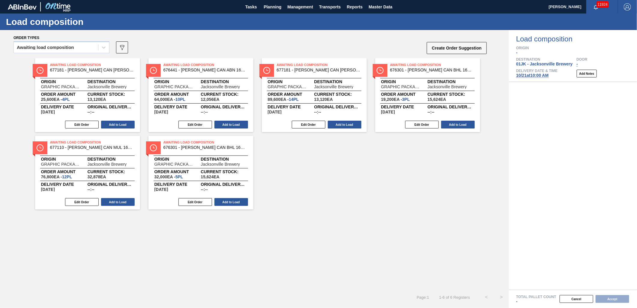
click at [462, 7] on div "Tasks Planning Management Transports Reports Master Data" at bounding box center [318, 6] width 637 height 13
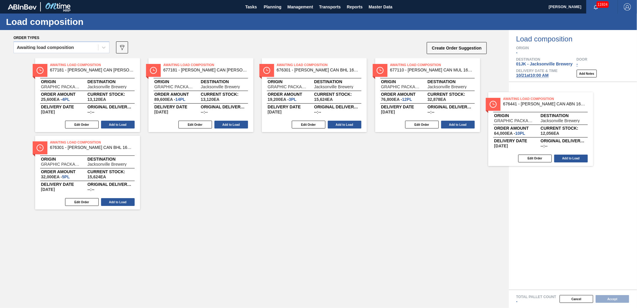
drag, startPoint x: 227, startPoint y: 89, endPoint x: 536, endPoint y: 118, distance: 310.1
click at [536, 118] on div "Order types Awaiting load composition 089F7B8B-B2A5-4AFE-B5C0-19BA573D28AC Crea…" at bounding box center [318, 169] width 637 height 278
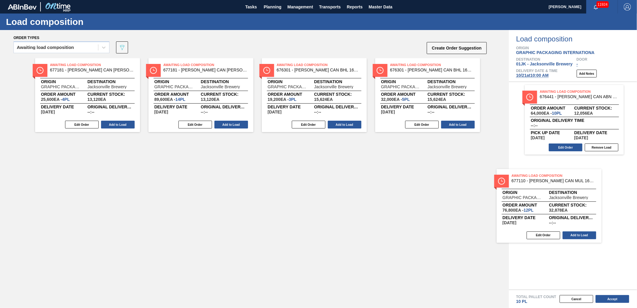
drag, startPoint x: 445, startPoint y: 76, endPoint x: 576, endPoint y: 190, distance: 174.0
click at [576, 190] on div "Order types Awaiting load composition 089F7B8B-B2A5-4AFE-B5C0-19BA573D28AC Crea…" at bounding box center [318, 169] width 637 height 278
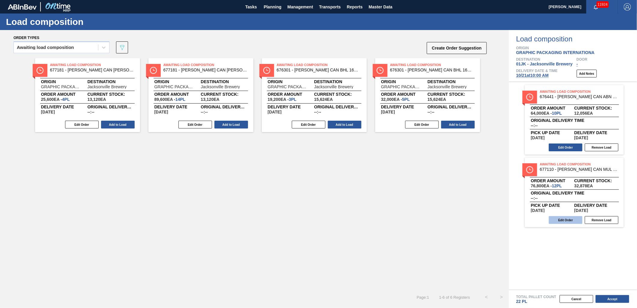
click at [558, 223] on button "Edit Order" at bounding box center [566, 220] width 34 height 8
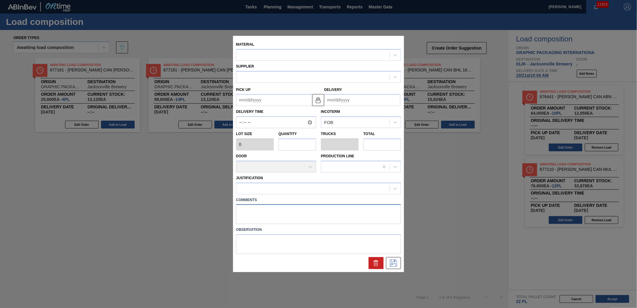
click at [343, 217] on textarea at bounding box center [318, 214] width 165 height 20
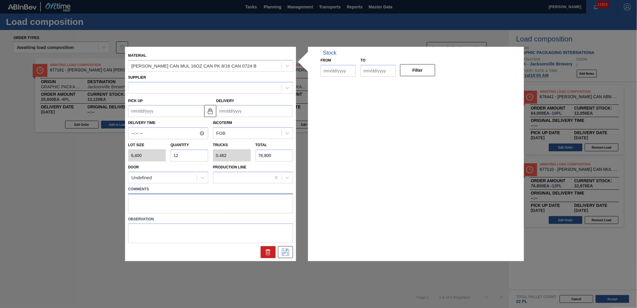
type input "6,400"
type input "12"
type input "0.462"
type input "76,800"
type up "[DATE]"
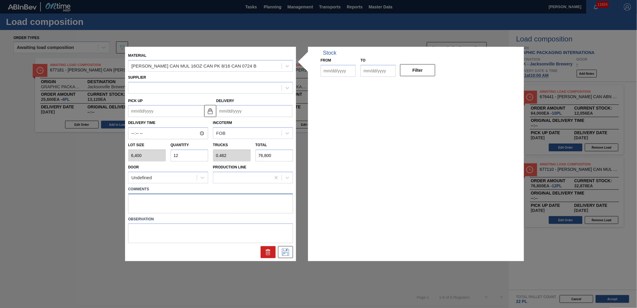
type input "[DATE]"
click at [203, 154] on input "12" at bounding box center [190, 155] width 38 height 12
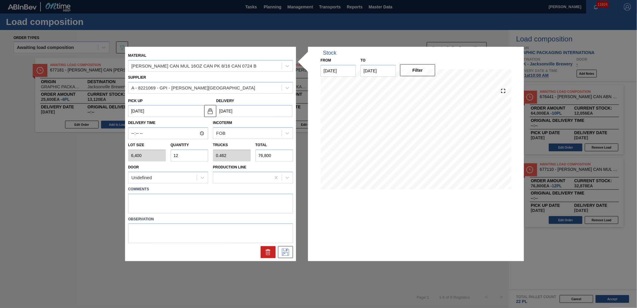
type input "1"
type input "0.038"
type input "6,400"
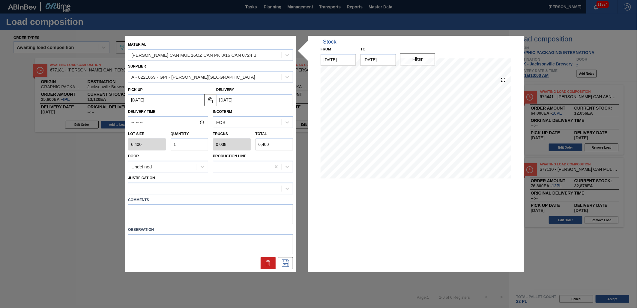
type input "16"
type input "0.615"
type input "102,400"
type input "16"
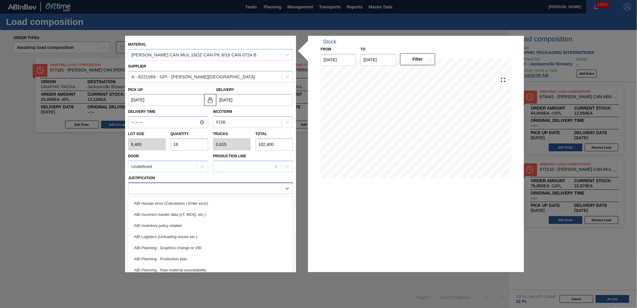
click at [203, 186] on div at bounding box center [204, 188] width 153 height 9
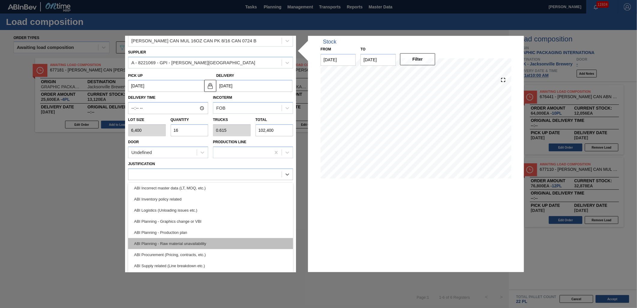
scroll to position [46, 0]
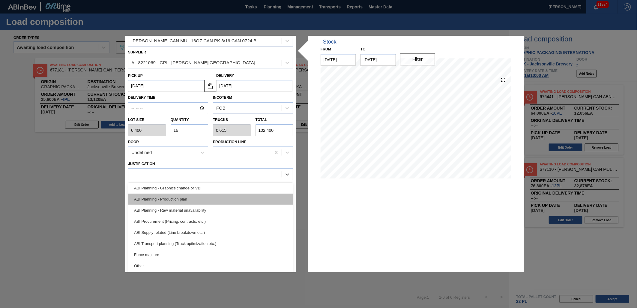
click at [231, 200] on div "ABI Planning - Production plan" at bounding box center [210, 198] width 165 height 11
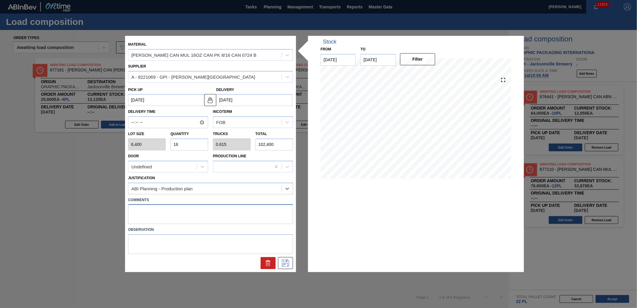
click at [241, 218] on textarea at bounding box center [210, 214] width 165 height 20
drag, startPoint x: 140, startPoint y: 209, endPoint x: 150, endPoint y: 207, distance: 10.9
click at [140, 209] on textarea "TAIL. DROP" at bounding box center [210, 214] width 165 height 20
type textarea "TAIL, DROP"
click at [288, 262] on icon at bounding box center [286, 262] width 10 height 7
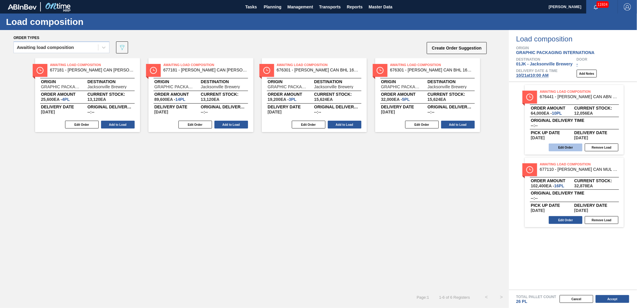
click at [567, 149] on button "Edit Order" at bounding box center [566, 147] width 34 height 8
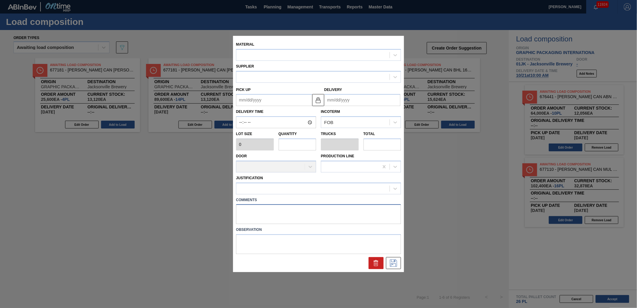
click at [334, 213] on textarea at bounding box center [318, 214] width 165 height 20
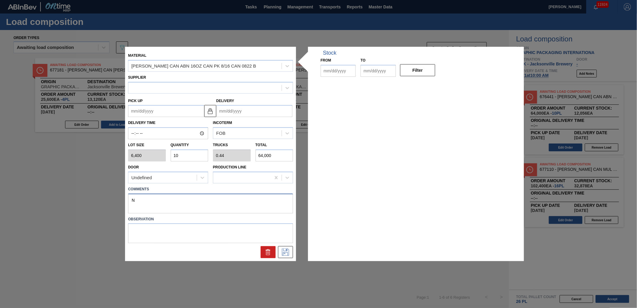
type input "6,400"
type input "10"
type input "0.44"
type input "64,000"
type textarea "N"
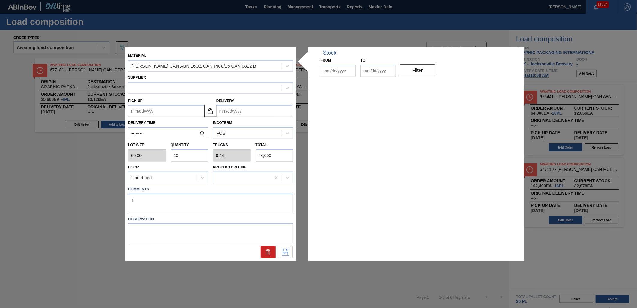
type up "[DATE]"
type input "[DATE]"
type textarea "NOSE, DROP"
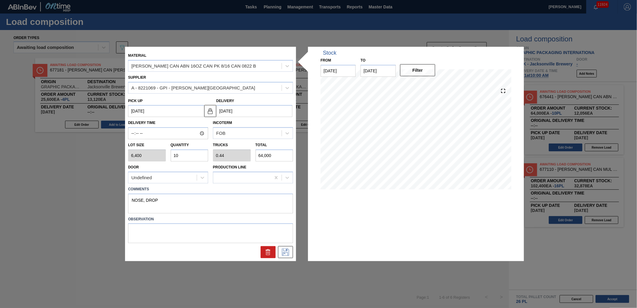
click at [255, 215] on label "Observation" at bounding box center [210, 218] width 165 height 9
click at [288, 248] on icon at bounding box center [286, 251] width 10 height 7
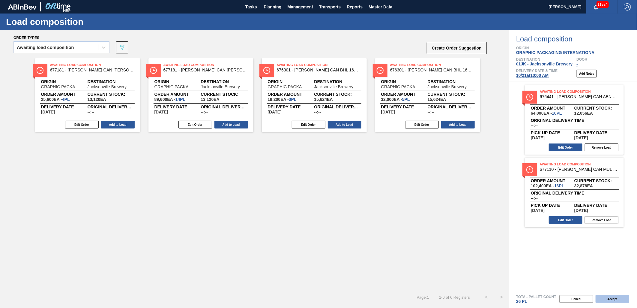
click at [615, 302] on button "Accept" at bounding box center [612, 299] width 34 height 8
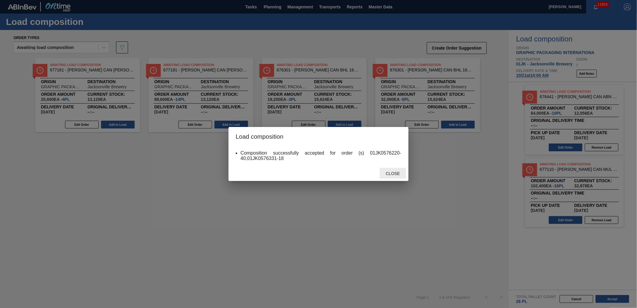
click at [400, 175] on span "Close" at bounding box center [393, 173] width 24 height 5
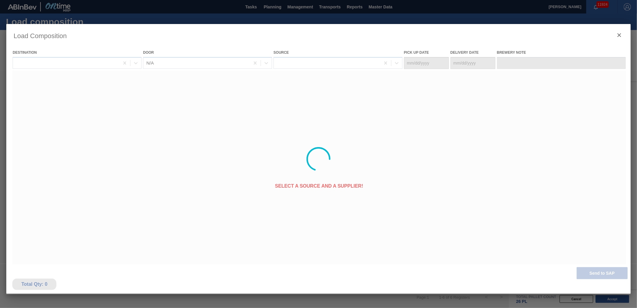
type Date "10/18/2025"
type Date "[DATE]"
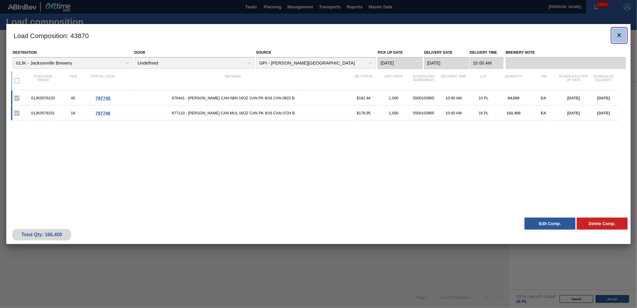
click at [617, 36] on icon "botão de ícone" at bounding box center [618, 34] width 7 height 7
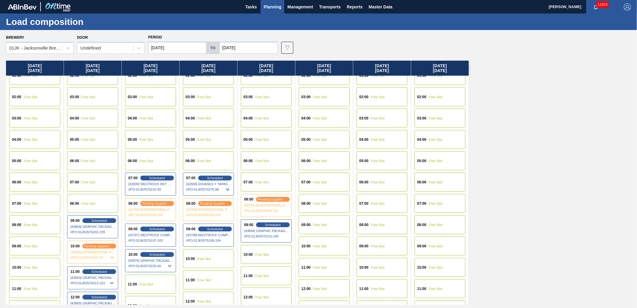
scroll to position [67, 0]
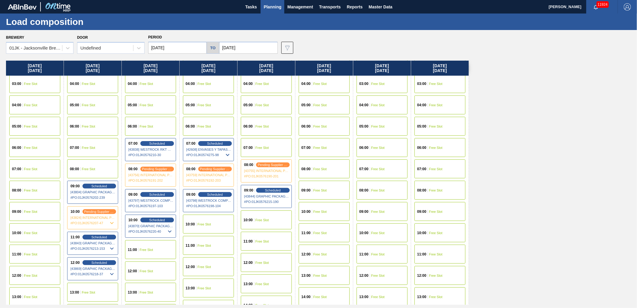
click at [212, 222] on div "10:00 Free Slot" at bounding box center [208, 223] width 51 height 19
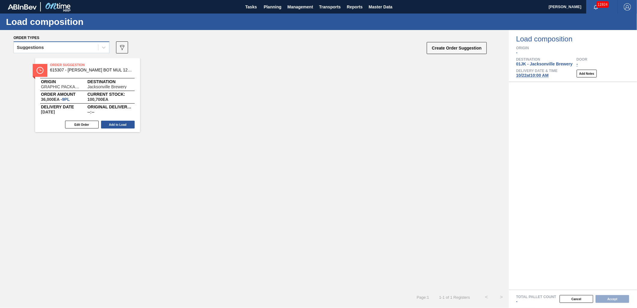
click at [53, 50] on div "Suggestions" at bounding box center [56, 47] width 84 height 9
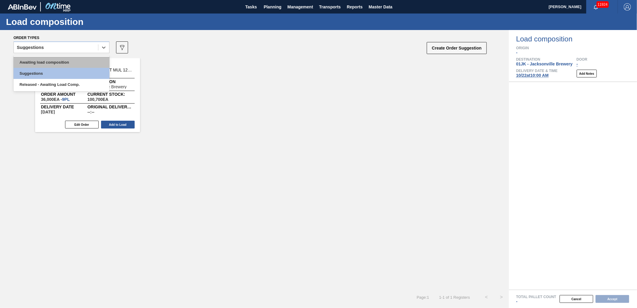
click at [50, 59] on div "Awaiting load composition" at bounding box center [61, 62] width 96 height 11
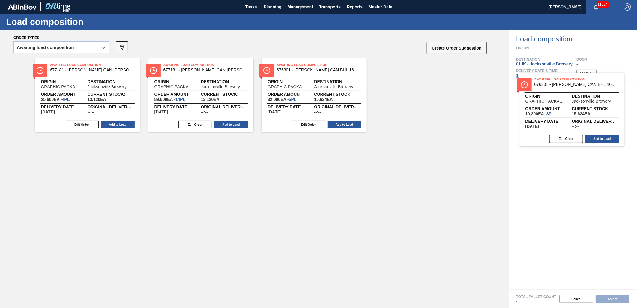
drag, startPoint x: 392, startPoint y: 88, endPoint x: 573, endPoint y: 94, distance: 181.8
click at [573, 94] on div "Order types option Awaiting load composition, selected. Select is focused ,type…" at bounding box center [318, 169] width 637 height 278
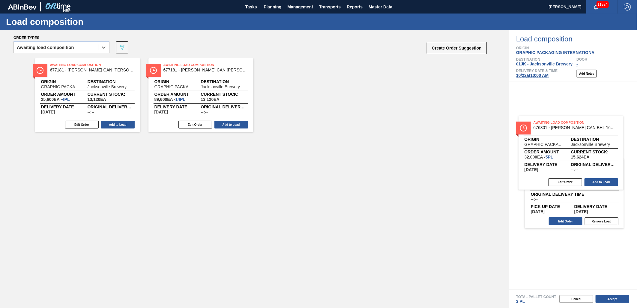
drag, startPoint x: 303, startPoint y: 94, endPoint x: 595, endPoint y: 161, distance: 299.9
click at [595, 161] on div "Order types option Awaiting load composition, selected. Select is focused ,type…" at bounding box center [318, 169] width 637 height 278
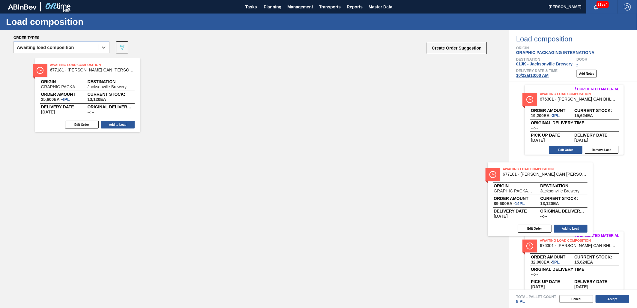
drag, startPoint x: 190, startPoint y: 94, endPoint x: 520, endPoint y: 187, distance: 343.1
click at [523, 192] on div "Order types option Awaiting load composition, selected. Select is focused ,type…" at bounding box center [318, 169] width 637 height 278
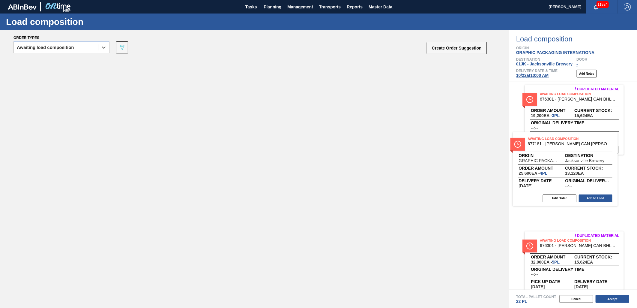
drag, startPoint x: 144, startPoint y: 103, endPoint x: 614, endPoint y: 172, distance: 474.9
click at [614, 172] on div "Order types option Awaiting load composition, selected. Select is focused ,type…" at bounding box center [318, 169] width 637 height 278
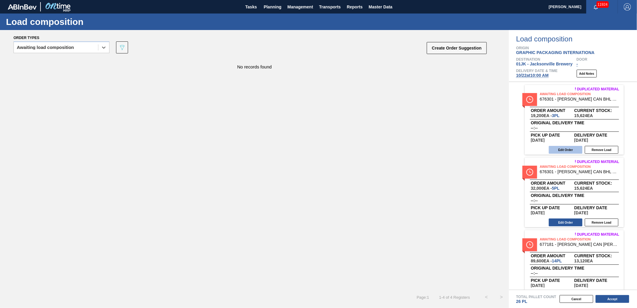
click at [573, 150] on button "Edit Order" at bounding box center [566, 150] width 34 height 8
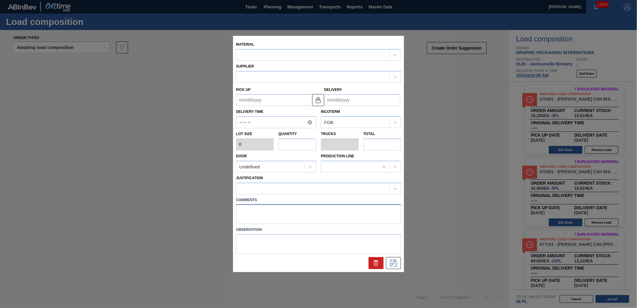
drag, startPoint x: 298, startPoint y: 221, endPoint x: 298, endPoint y: 215, distance: 6.0
click at [298, 221] on textarea at bounding box center [318, 214] width 165 height 20
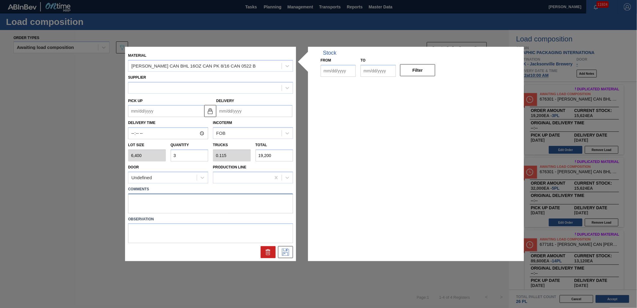
type input "6,400"
type input "3"
type input "0.115"
type input "19,200"
type up "[DATE]"
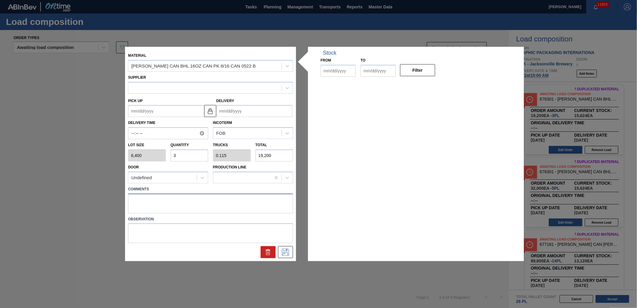
type input "[DATE]"
drag, startPoint x: 213, startPoint y: 199, endPoint x: 83, endPoint y: 203, distance: 130.8
click at [83, 203] on div "Material CARR CAN BHL 16OZ CAN PK 8/16 CAN 0522 B Supplier A - 8221069 - GPI - …" at bounding box center [318, 154] width 637 height 308
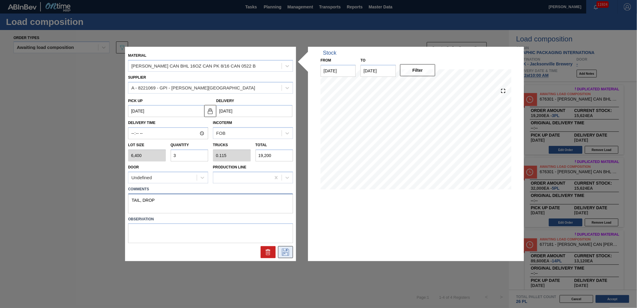
type textarea "TAIL, DROP"
click at [281, 251] on icon at bounding box center [286, 251] width 10 height 7
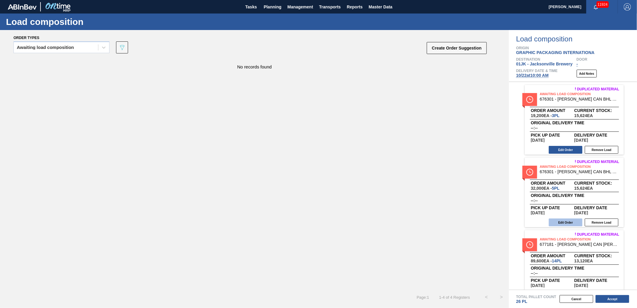
click at [556, 221] on button "Edit Order" at bounding box center [566, 222] width 34 height 8
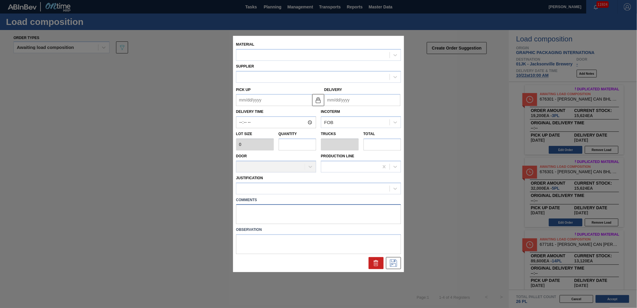
click at [320, 208] on textarea at bounding box center [318, 214] width 165 height 20
paste textarea "TAIL, DROP"
type textarea "TAIL, DROP"
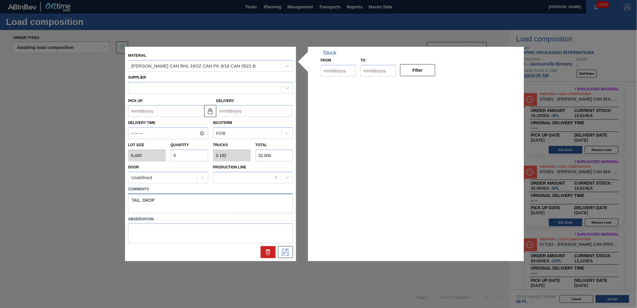
type input "6,400"
type input "5"
type input "0.192"
type input "32,000"
type up "[DATE]"
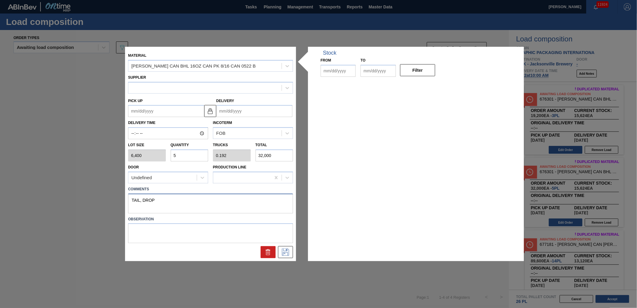
type input "[DATE]"
type textarea "TAIL, DROP"
click at [290, 216] on label "Observation" at bounding box center [210, 218] width 165 height 9
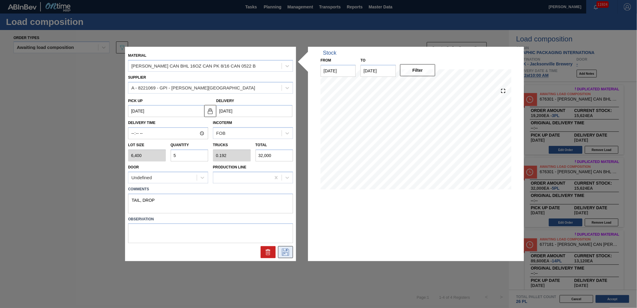
click at [286, 253] on icon at bounding box center [286, 251] width 10 height 7
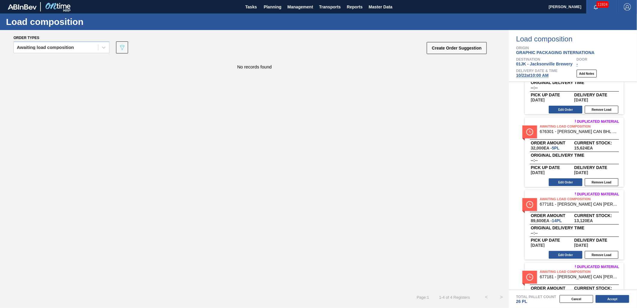
scroll to position [85, 0]
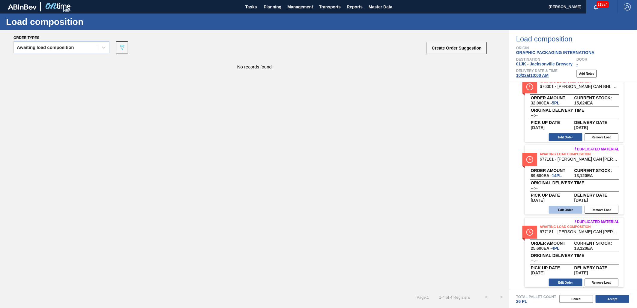
click at [549, 206] on button "Edit Order" at bounding box center [566, 210] width 34 height 8
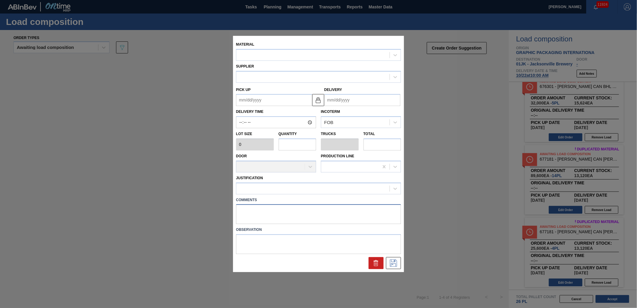
click at [328, 223] on textarea at bounding box center [318, 214] width 165 height 20
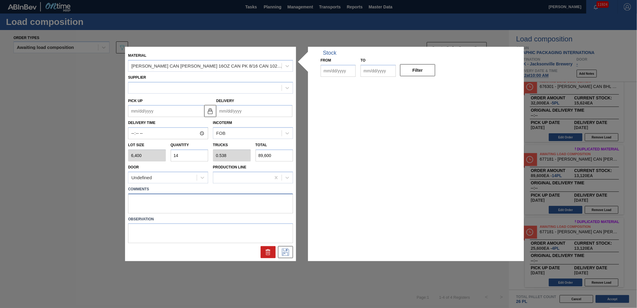
type input "6,400"
type input "14"
type input "0.538"
type input "89,600"
type up "[DATE]"
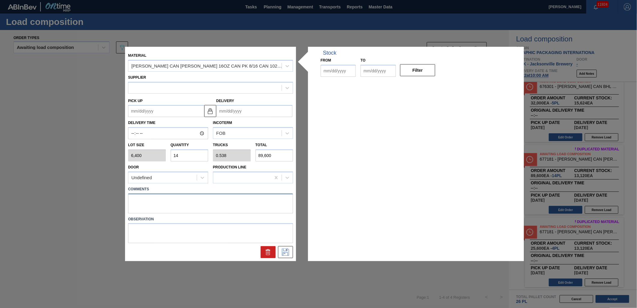
type input "[DATE]"
click at [275, 206] on textarea at bounding box center [210, 203] width 165 height 20
drag, startPoint x: 271, startPoint y: 205, endPoint x: 84, endPoint y: 205, distance: 186.7
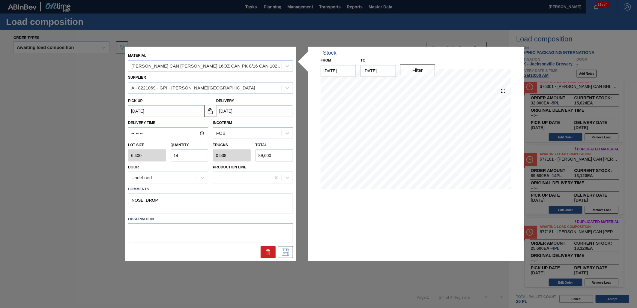
click at [84, 205] on div "Material CARR CAN BUD 16OZ CAN PK 8/16 CAN 1024 B Supplier A - 8221069 - GPI - …" at bounding box center [318, 154] width 637 height 308
type textarea "NOSE, DROP"
click at [286, 251] on icon at bounding box center [286, 251] width 10 height 7
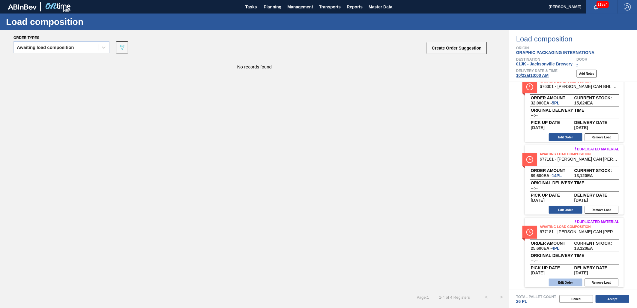
click at [569, 278] on button "Edit Order" at bounding box center [566, 282] width 34 height 8
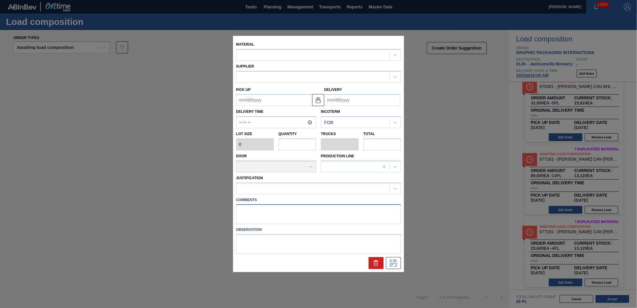
click at [285, 208] on textarea at bounding box center [318, 214] width 165 height 20
paste textarea "NOSE, DROP"
type textarea "NOSE, DROP"
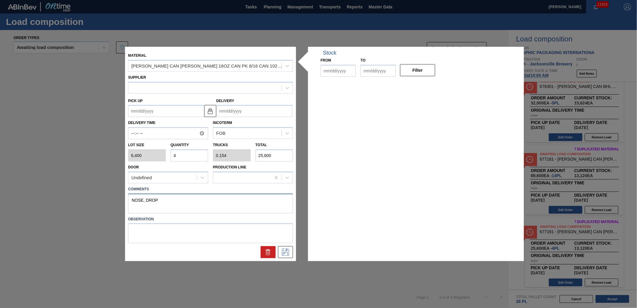
type input "6,400"
type input "4"
type input "0.154"
type input "25,600"
type up "[DATE]"
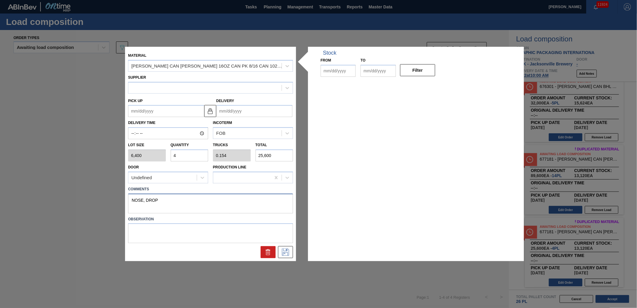
type input "[DATE]"
type textarea "NOSE, DROP"
click at [248, 220] on label "Observation" at bounding box center [210, 218] width 165 height 9
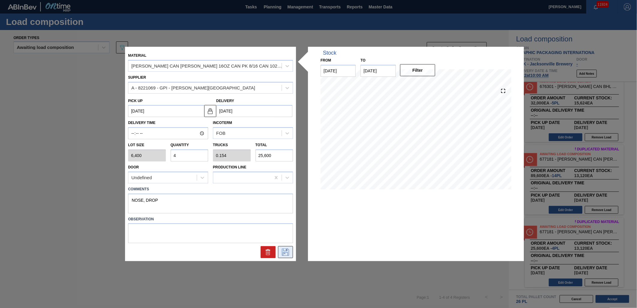
click at [283, 249] on icon at bounding box center [286, 251] width 10 height 7
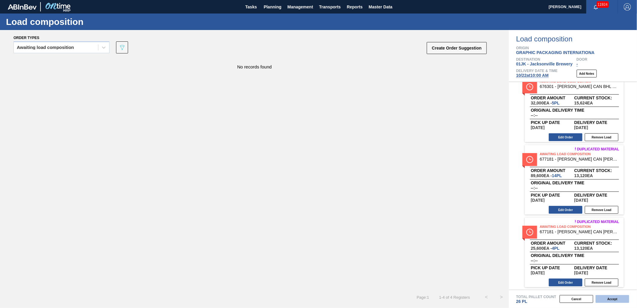
click at [610, 300] on button "Accept" at bounding box center [612, 299] width 34 height 8
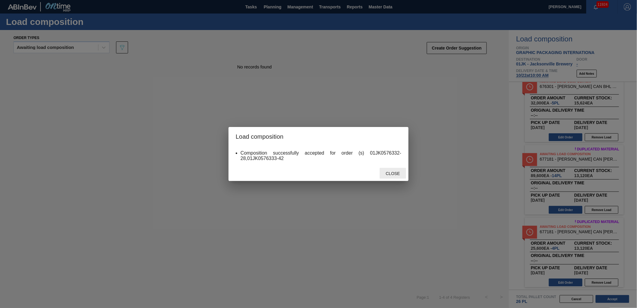
click at [399, 170] on div "Close" at bounding box center [392, 173] width 26 height 11
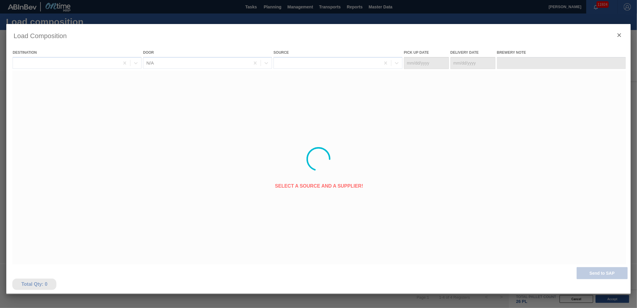
type Date "[DATE]"
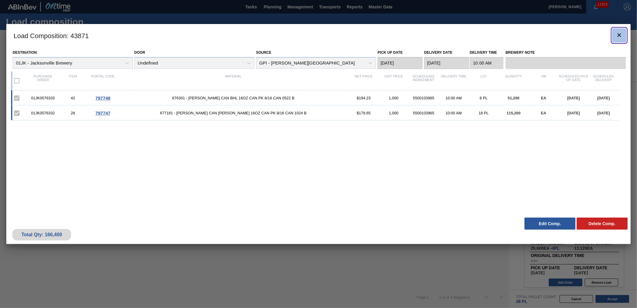
click at [619, 31] on icon "botão de ícone" at bounding box center [618, 34] width 7 height 7
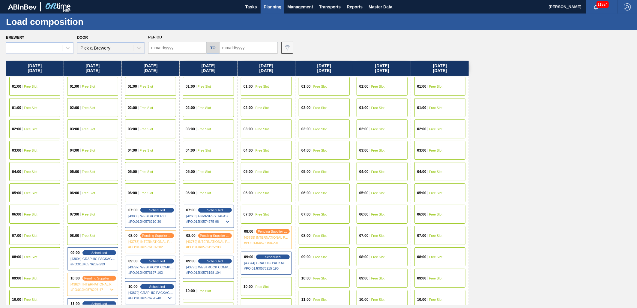
type input "[DATE]"
type input "10/26/2025"
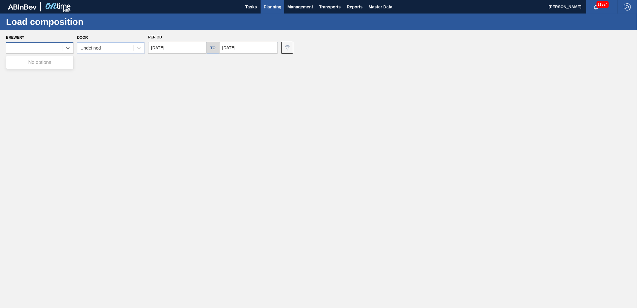
click at [47, 49] on div at bounding box center [34, 48] width 56 height 9
click at [66, 50] on icon at bounding box center [68, 48] width 6 height 6
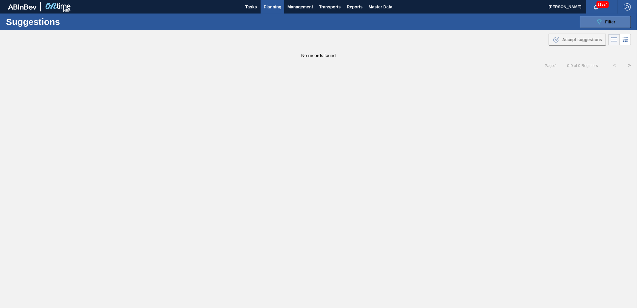
click at [606, 23] on span "Filter" at bounding box center [610, 21] width 10 height 5
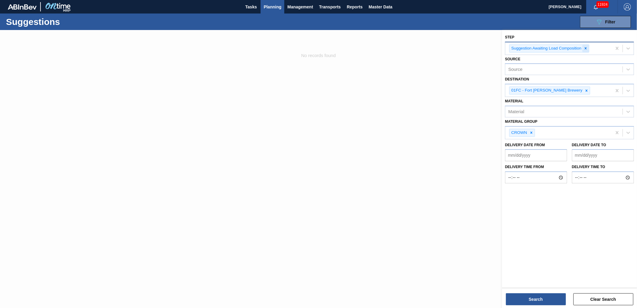
click at [588, 47] on icon at bounding box center [585, 48] width 4 height 4
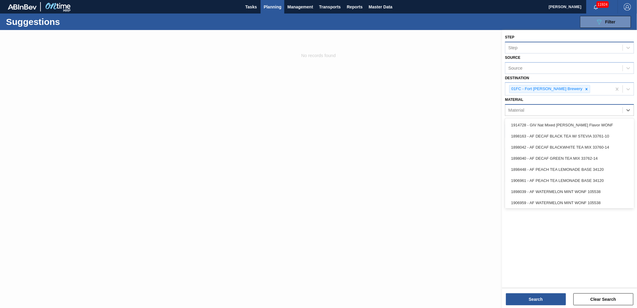
click at [543, 114] on div "Material" at bounding box center [569, 110] width 129 height 12
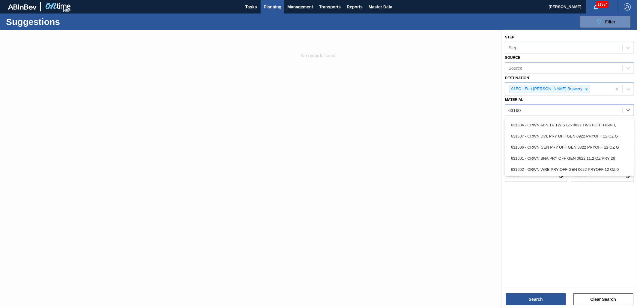
type input "631604"
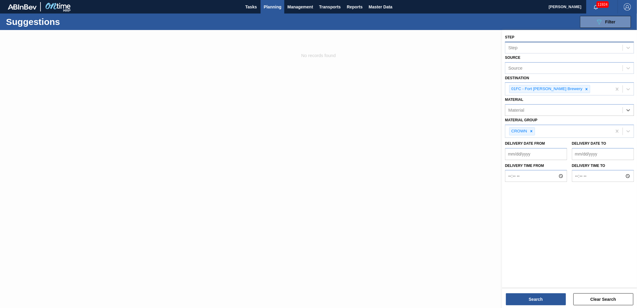
drag, startPoint x: 557, startPoint y: 107, endPoint x: 433, endPoint y: 104, distance: 123.5
click at [502, 104] on div "Step Step Source Source Destination 01FC - Fort Collins Brewery Material Select…" at bounding box center [569, 184] width 135 height 308
click at [546, 104] on div "Material" at bounding box center [569, 110] width 129 height 12
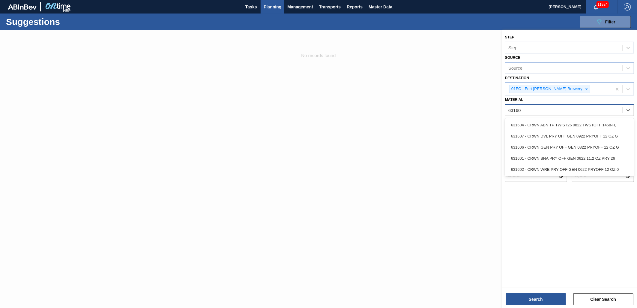
type input "631606"
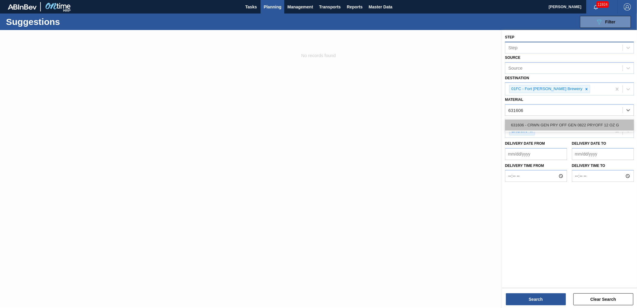
click at [556, 127] on div "631606 - CRWN GEN PRY OFF GEN 0822 PRYOFF 12 OZ G" at bounding box center [569, 124] width 129 height 11
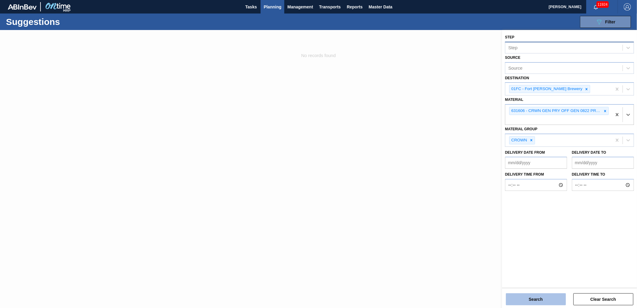
drag, startPoint x: 540, startPoint y: 287, endPoint x: 539, endPoint y: 296, distance: 9.1
click at [540, 288] on div "Search Clear Search" at bounding box center [569, 295] width 135 height 17
click at [539, 298] on button "Search" at bounding box center [536, 299] width 60 height 12
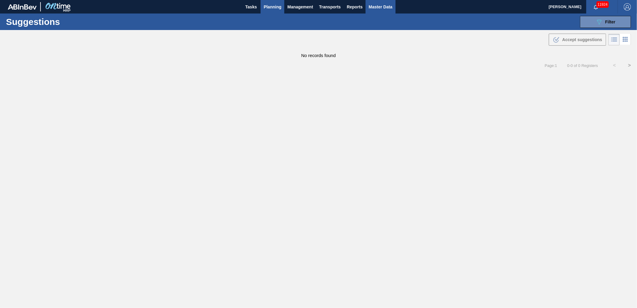
click at [370, 7] on span "Master Data" at bounding box center [380, 6] width 24 height 7
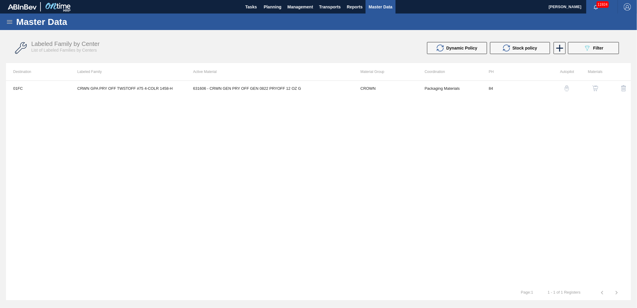
click at [594, 84] on button "button" at bounding box center [595, 88] width 14 height 14
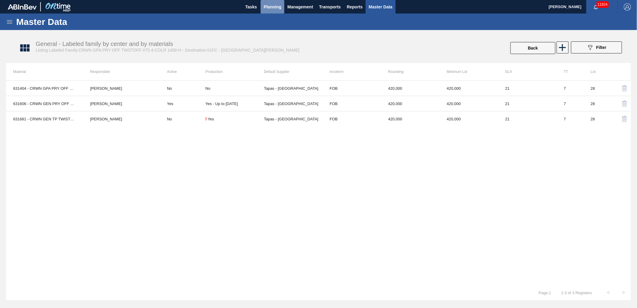
click at [273, 7] on span "Planning" at bounding box center [272, 6] width 18 height 7
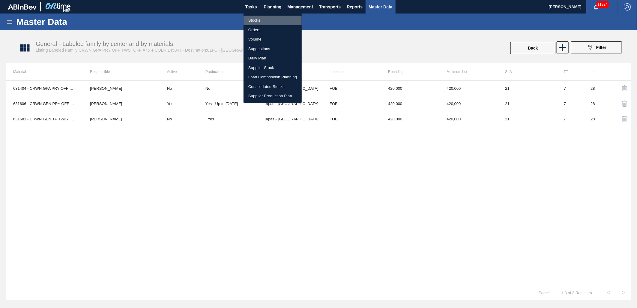
click at [250, 16] on li "Stocks" at bounding box center [272, 21] width 58 height 10
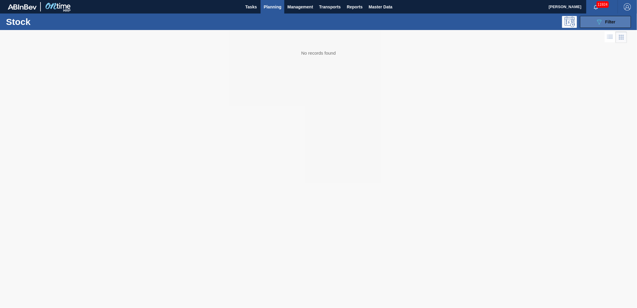
click at [601, 23] on icon "089F7B8B-B2A5-4AFE-B5C0-19BA573D28AC" at bounding box center [598, 21] width 7 height 7
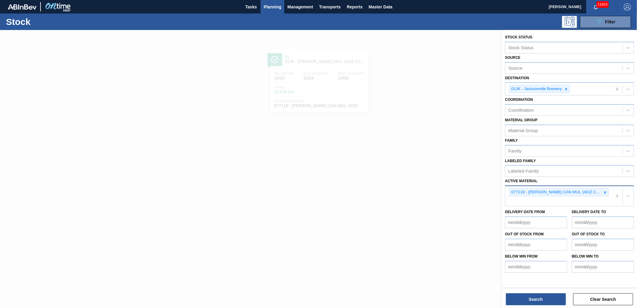
click at [602, 188] on div at bounding box center [605, 191] width 7 height 7
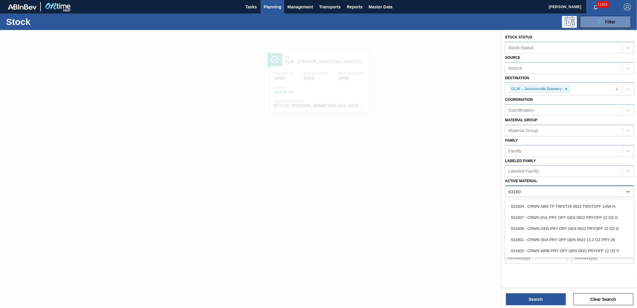
type Material "631606"
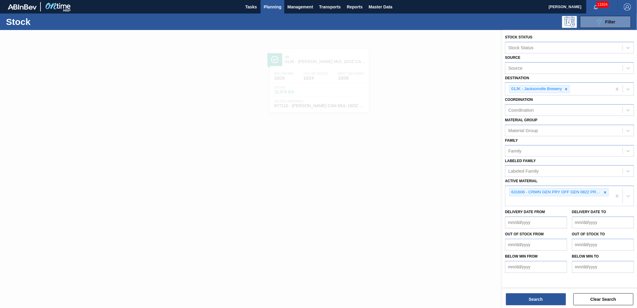
drag, startPoint x: 562, startPoint y: 298, endPoint x: 561, endPoint y: 307, distance: 9.0
click at [562, 306] on div "Stock Status Stock Status Source Source Destination 01JK - [GEOGRAPHIC_DATA] Br…" at bounding box center [569, 169] width 135 height 279
click at [555, 297] on button "Search" at bounding box center [536, 299] width 60 height 12
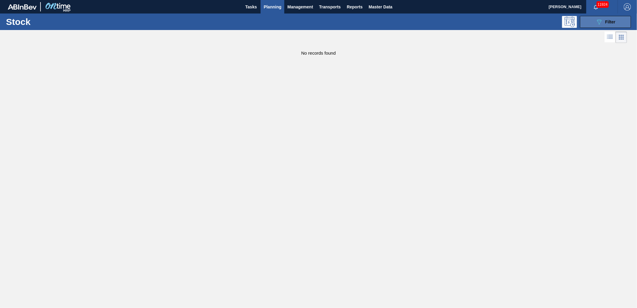
click at [584, 24] on button "089F7B8B-B2A5-4AFE-B5C0-19BA573D28AC Filter" at bounding box center [605, 22] width 51 height 12
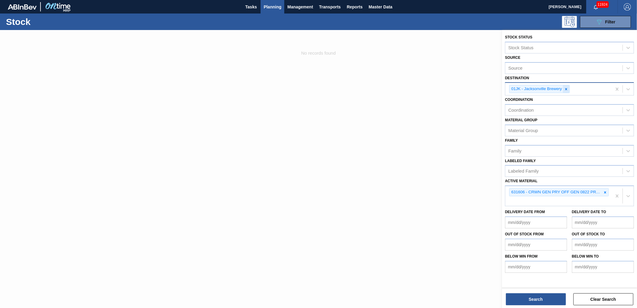
click at [568, 88] on icon at bounding box center [566, 89] width 4 height 4
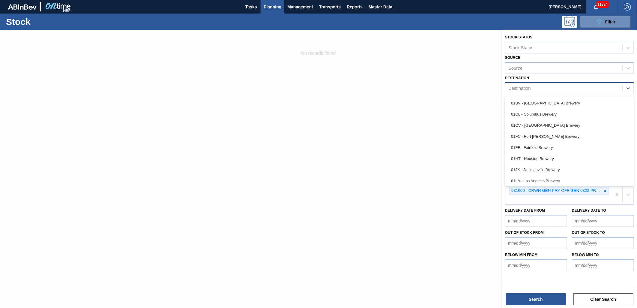
click at [617, 89] on div "Destination" at bounding box center [563, 88] width 117 height 9
click at [564, 131] on div "01FC - Fort [PERSON_NAME] Brewery" at bounding box center [569, 136] width 129 height 11
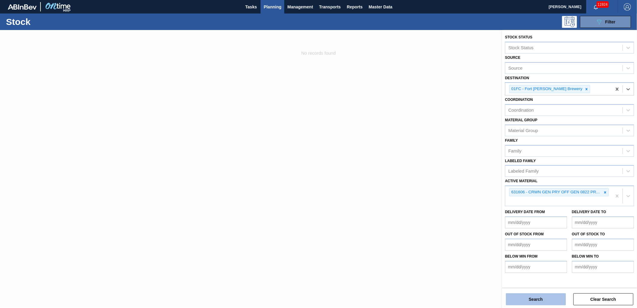
click at [546, 301] on button "Search" at bounding box center [536, 299] width 60 height 12
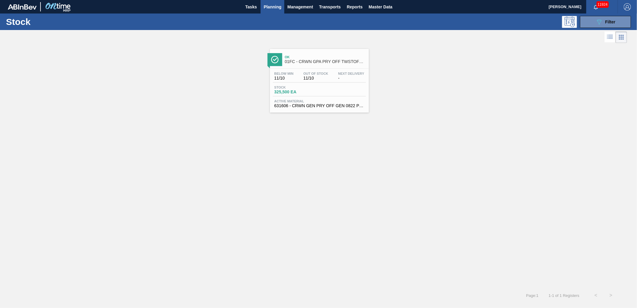
click at [347, 96] on div "Stock 325,500 EA" at bounding box center [319, 90] width 93 height 11
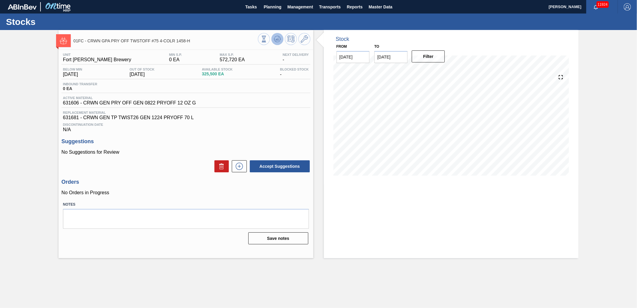
click at [274, 35] on button at bounding box center [277, 39] width 12 height 12
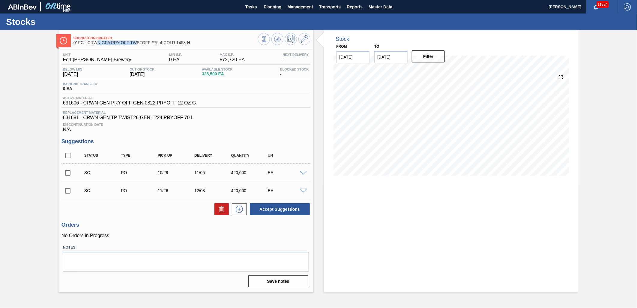
drag, startPoint x: 126, startPoint y: 41, endPoint x: 135, endPoint y: 41, distance: 8.7
click at [135, 41] on span "01FC - CRWN GPA PRY OFF TWSTOFF #75 4-COLR 1458-H" at bounding box center [165, 42] width 184 height 4
click at [279, 130] on div "Discontinuation Date N/A" at bounding box center [185, 126] width 249 height 12
click at [300, 171] on span at bounding box center [303, 173] width 7 height 4
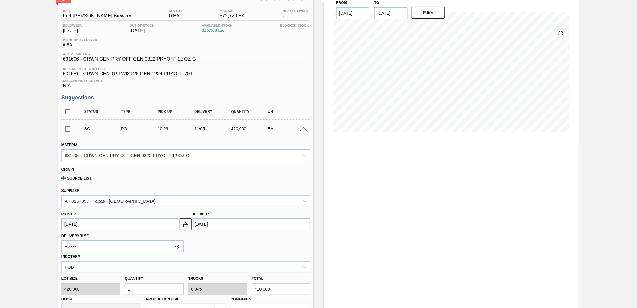
scroll to position [33, 0]
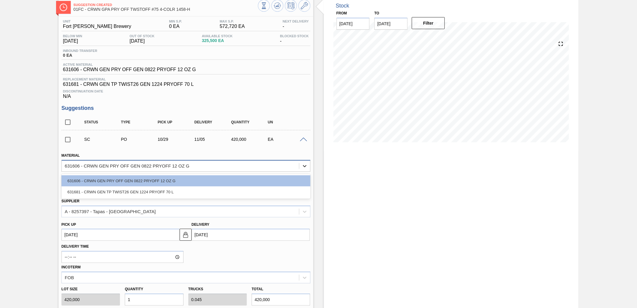
click at [304, 170] on div at bounding box center [304, 165] width 11 height 11
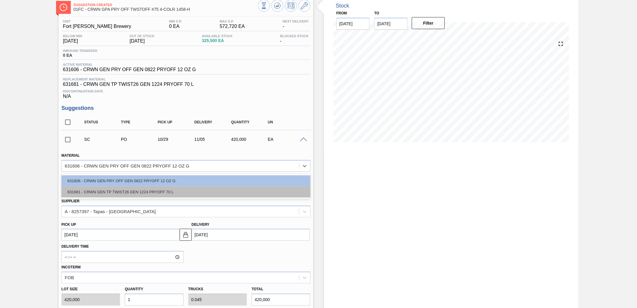
click at [256, 194] on div "631681 - CRWN GEN TP TWIST26 GEN 1224 PRYOFF 70 L" at bounding box center [185, 191] width 249 height 11
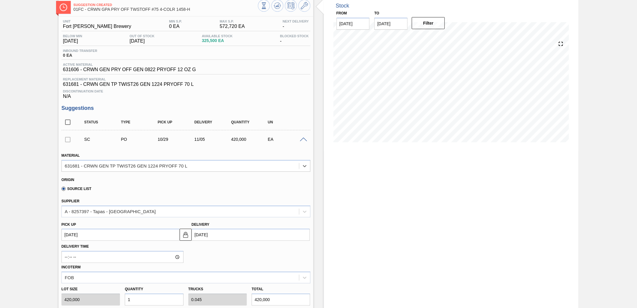
click at [72, 143] on div at bounding box center [67, 139] width 13 height 12
click at [70, 140] on div at bounding box center [67, 139] width 13 height 12
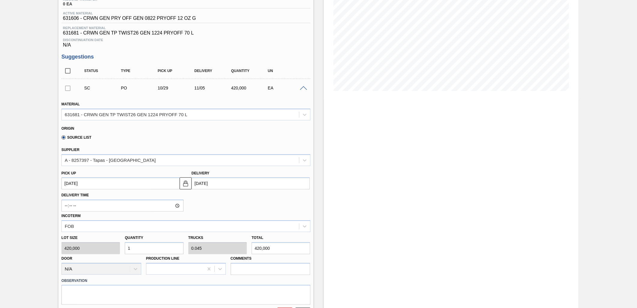
scroll to position [133, 0]
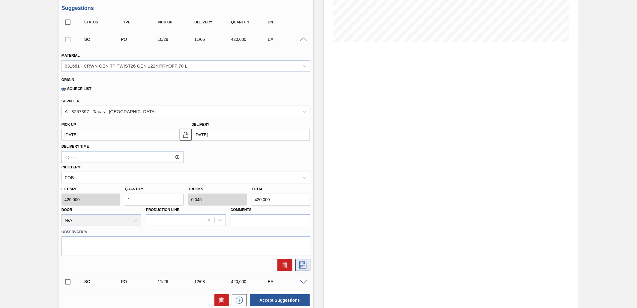
click at [304, 262] on icon at bounding box center [302, 264] width 7 height 7
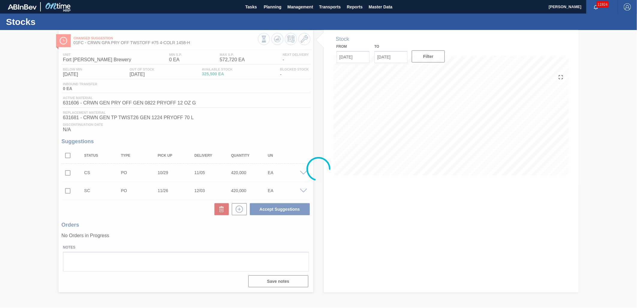
scroll to position [0, 0]
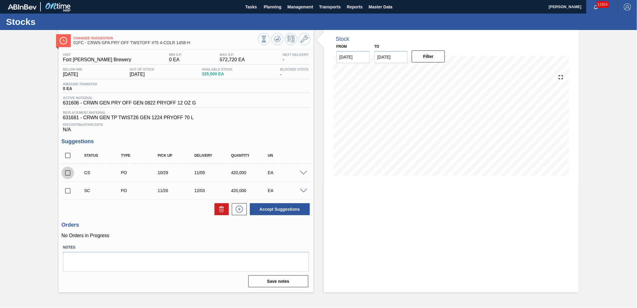
click at [68, 169] on input "checkbox" at bounding box center [67, 172] width 13 height 13
click at [294, 208] on button "Accept Suggestions" at bounding box center [280, 209] width 60 height 12
checkbox input "false"
click at [273, 10] on span "Planning" at bounding box center [272, 6] width 18 height 7
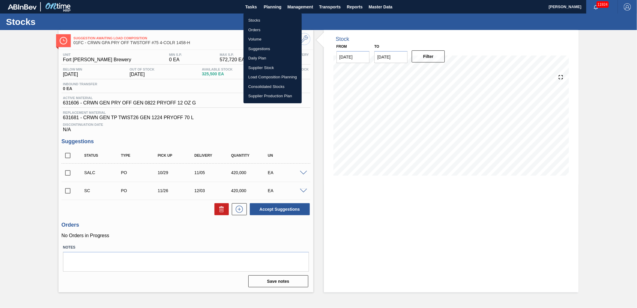
click at [264, 48] on li "Suggestions" at bounding box center [272, 49] width 58 height 10
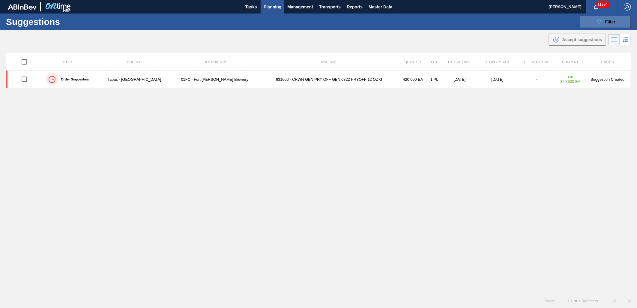
click at [605, 18] on div "089F7B8B-B2A5-4AFE-B5C0-19BA573D28AC Filter" at bounding box center [605, 21] width 20 height 7
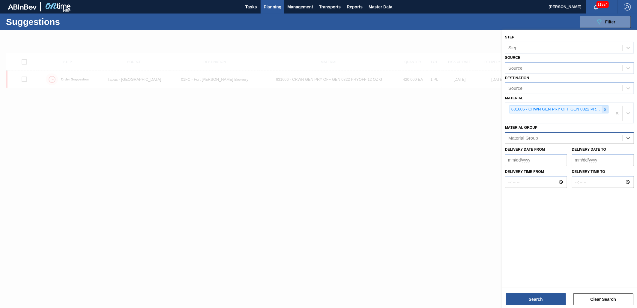
click at [607, 107] on div at bounding box center [605, 109] width 7 height 7
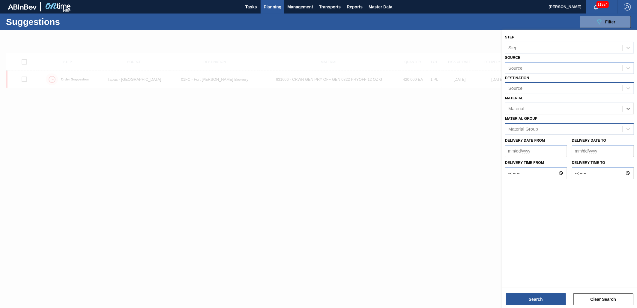
click at [577, 89] on div "Source" at bounding box center [563, 88] width 117 height 9
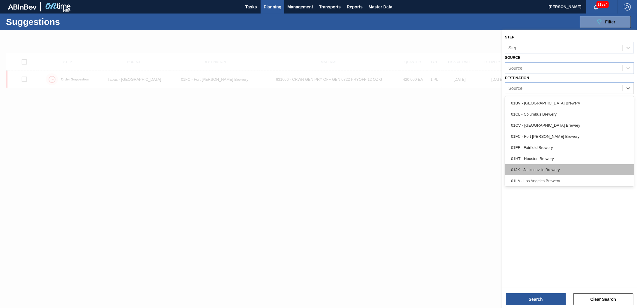
click at [540, 166] on div "01JK - Jacksonville Brewery" at bounding box center [569, 169] width 129 height 11
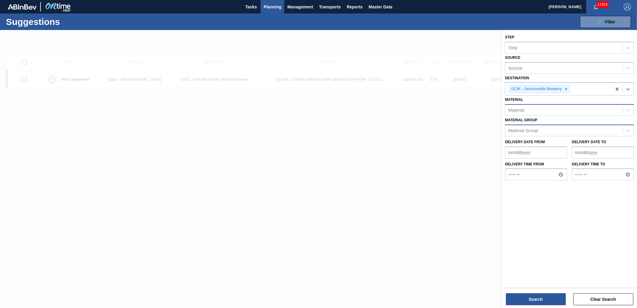
click at [538, 106] on div "Material" at bounding box center [563, 110] width 117 height 9
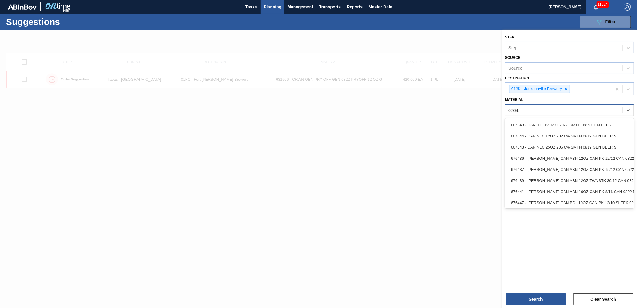
type input "676441"
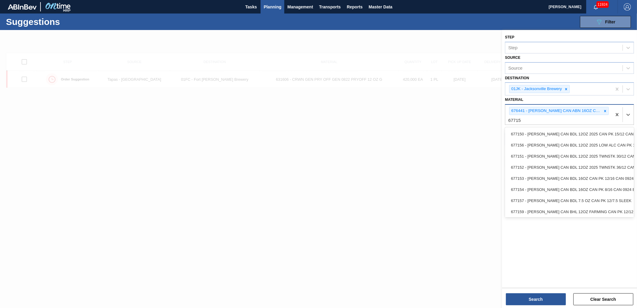
type input "677154"
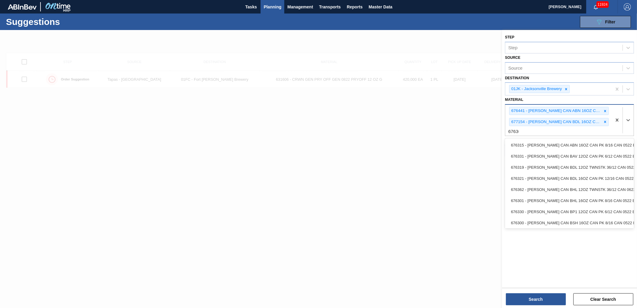
type input "676301"
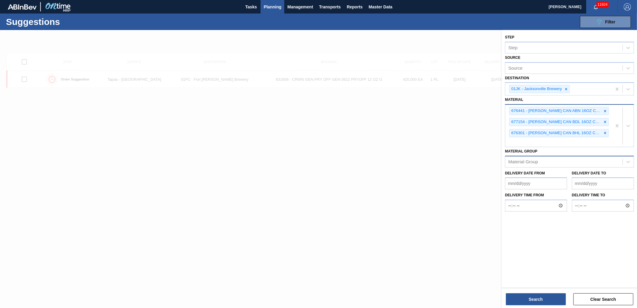
click at [514, 142] on div "676441 - [PERSON_NAME] CAN ABN 16OZ CAN PK 8/16 CAN 0822 B 677154 - [PERSON_NAM…" at bounding box center [558, 126] width 106 height 42
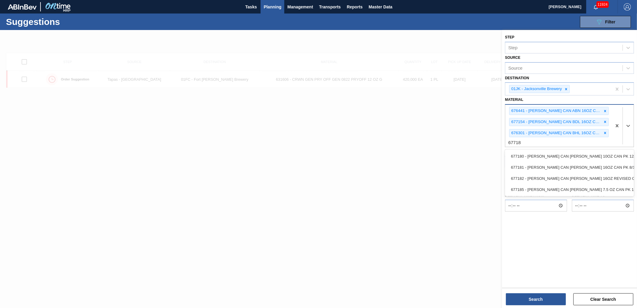
type input "677181"
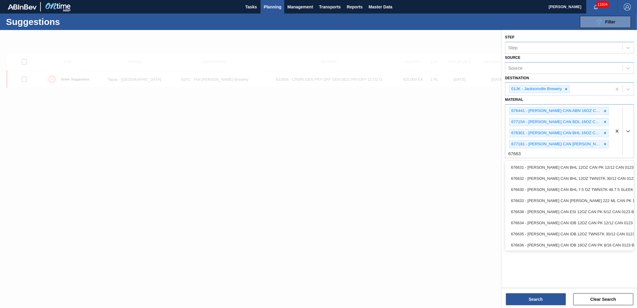
type input "676636"
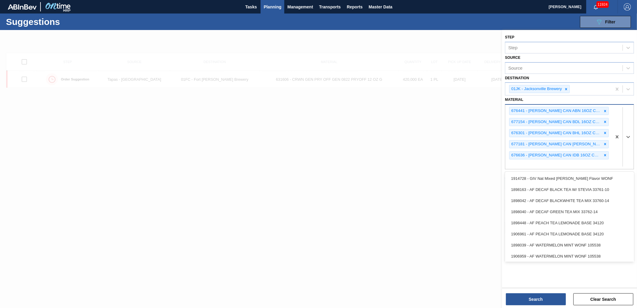
click at [531, 163] on div "676441 - [PERSON_NAME] CAN ABN 16OZ CAN PK 8/16 CAN 0822 B 677154 - [PERSON_NAM…" at bounding box center [558, 137] width 106 height 64
type input "677110"
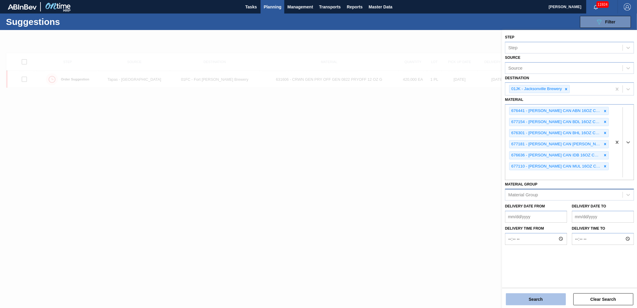
click at [538, 300] on button "Search" at bounding box center [536, 299] width 60 height 12
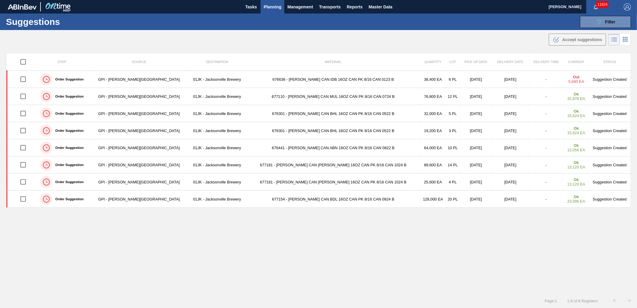
click at [336, 50] on main "Tasks Planning Management Transports Reports Master Data [PERSON_NAME] 11924 Ma…" at bounding box center [318, 154] width 637 height 308
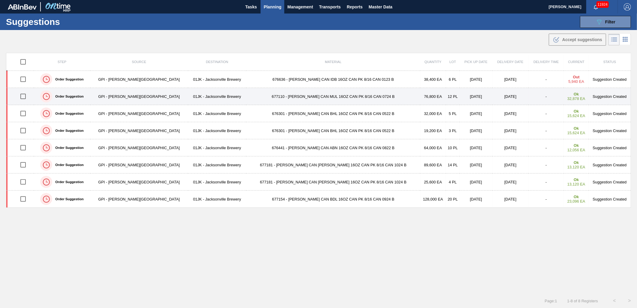
click at [22, 97] on input "checkbox" at bounding box center [23, 96] width 13 height 13
checkbox input "true"
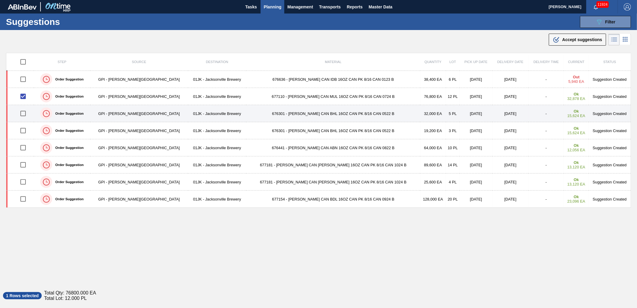
click at [29, 110] on input "checkbox" at bounding box center [23, 113] width 13 height 13
checkbox input "true"
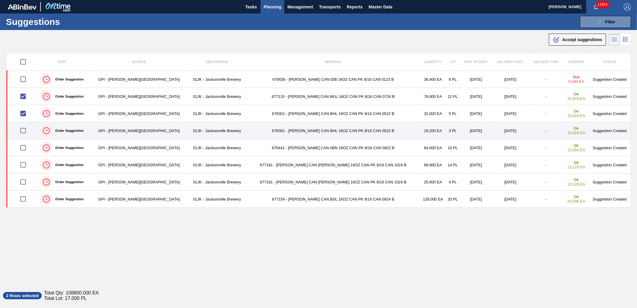
click at [28, 128] on input "checkbox" at bounding box center [23, 130] width 13 height 13
checkbox input "true"
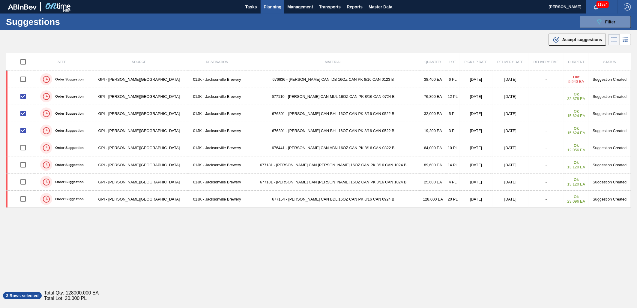
click at [570, 39] on span "Accept suggestions" at bounding box center [582, 39] width 40 height 5
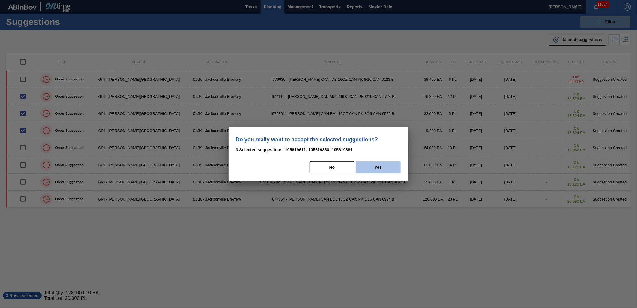
click at [371, 168] on button "Yes" at bounding box center [378, 167] width 45 height 12
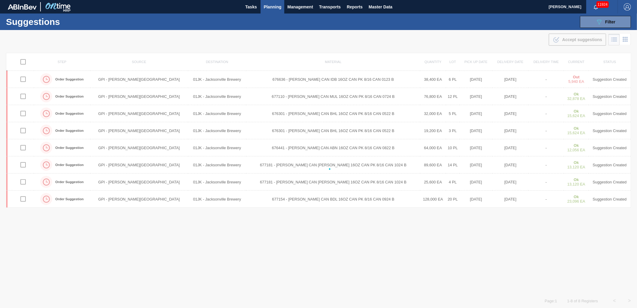
checkbox input "false"
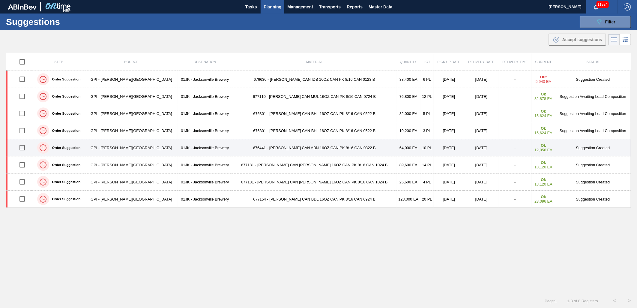
click at [25, 145] on input "checkbox" at bounding box center [22, 147] width 13 height 13
checkbox input "true"
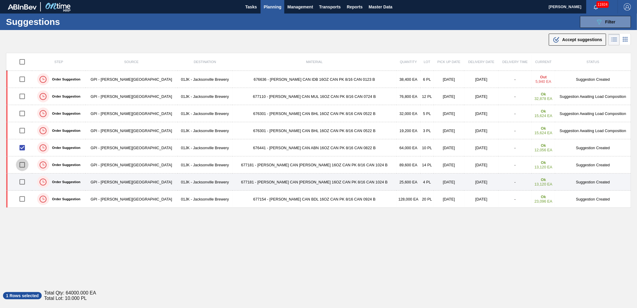
drag, startPoint x: 28, startPoint y: 166, endPoint x: 28, endPoint y: 178, distance: 12.0
click at [28, 166] on input "checkbox" at bounding box center [22, 164] width 13 height 13
checkbox input "true"
click at [27, 183] on input "checkbox" at bounding box center [22, 181] width 13 height 13
checkbox input "true"
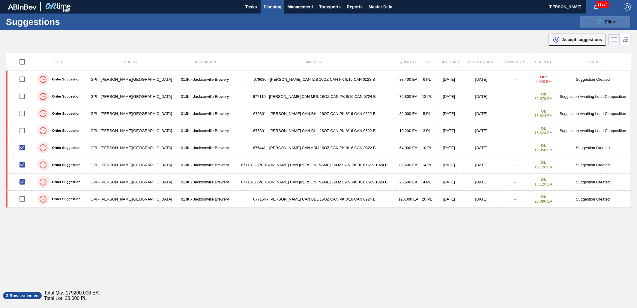
click at [619, 17] on button "089F7B8B-B2A5-4AFE-B5C0-19BA573D28AC Filter" at bounding box center [605, 22] width 51 height 12
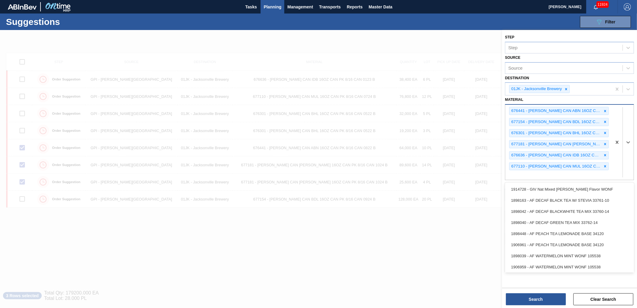
click at [528, 171] on div "676441 - [PERSON_NAME] CAN ABN 16OZ CAN PK 8/16 CAN 0822 B 677154 - [PERSON_NAM…" at bounding box center [558, 142] width 106 height 75
type input "683623"
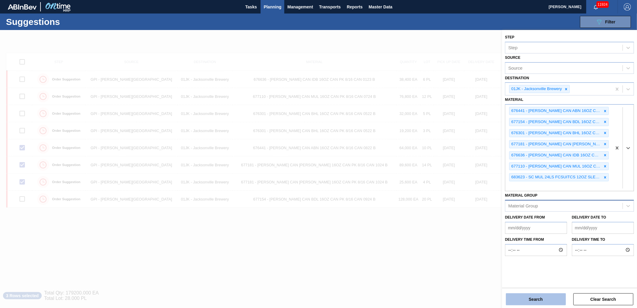
click at [517, 295] on button "Search" at bounding box center [536, 299] width 60 height 12
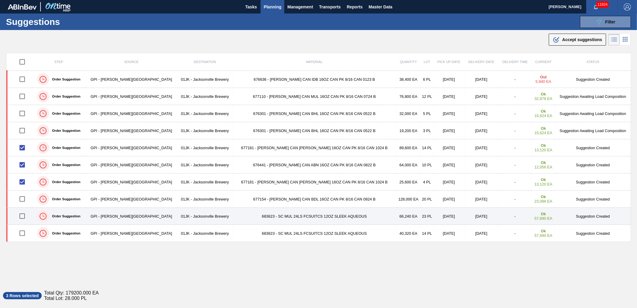
click at [26, 217] on input "checkbox" at bounding box center [22, 216] width 13 height 13
checkbox input "true"
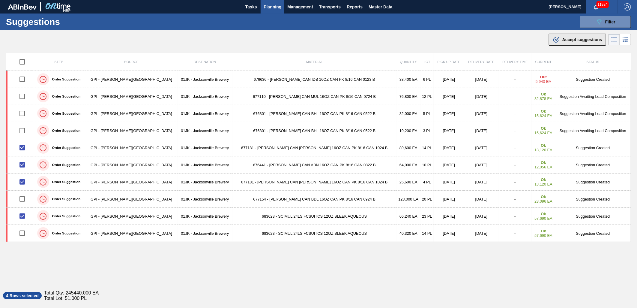
click at [575, 38] on span "Accept suggestions" at bounding box center [582, 39] width 40 height 5
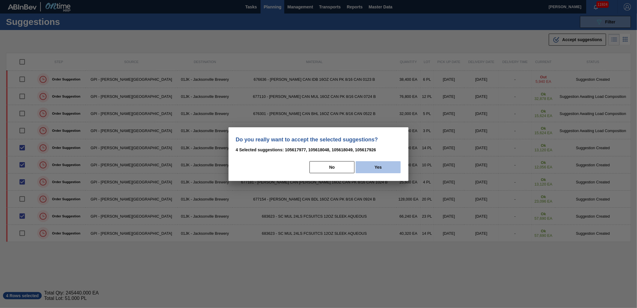
click at [389, 166] on button "Yes" at bounding box center [378, 167] width 45 height 12
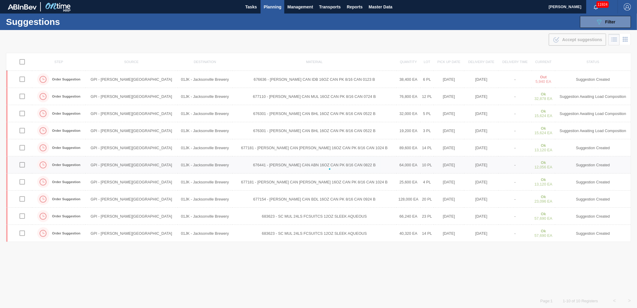
checkbox input "false"
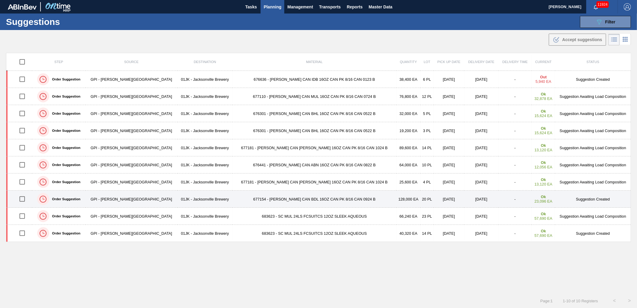
click at [21, 202] on input "checkbox" at bounding box center [22, 198] width 13 height 13
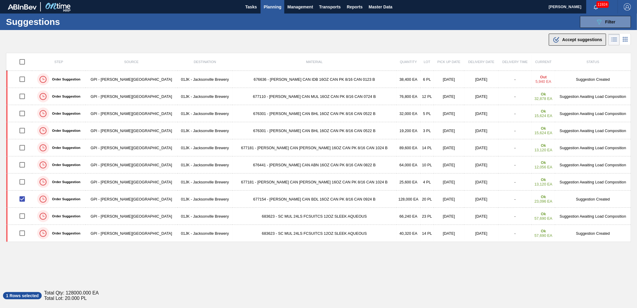
click at [589, 37] on span "Accept suggestions" at bounding box center [582, 39] width 40 height 5
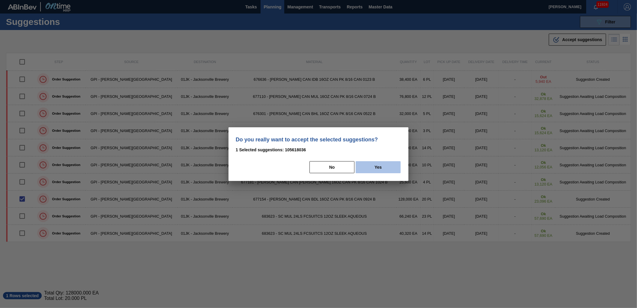
click at [387, 166] on button "Yes" at bounding box center [378, 167] width 45 height 12
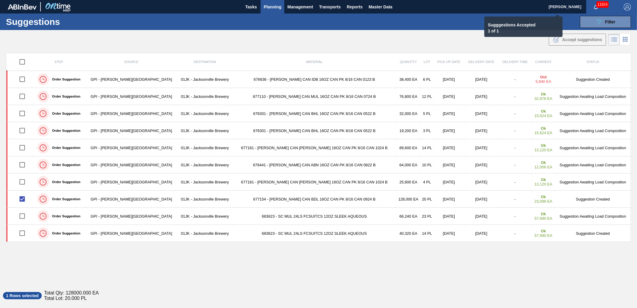
checkbox input "false"
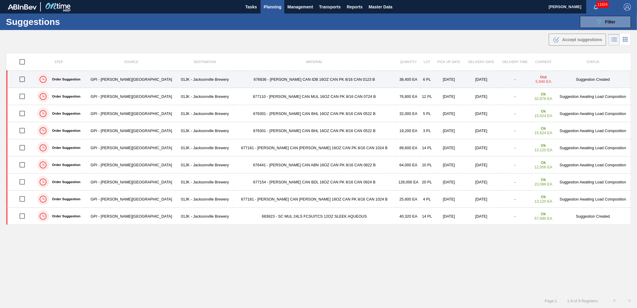
click at [31, 82] on div at bounding box center [22, 79] width 18 height 13
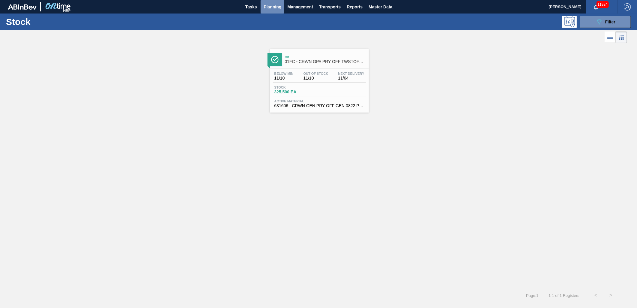
click at [267, 5] on span "Planning" at bounding box center [272, 6] width 18 height 7
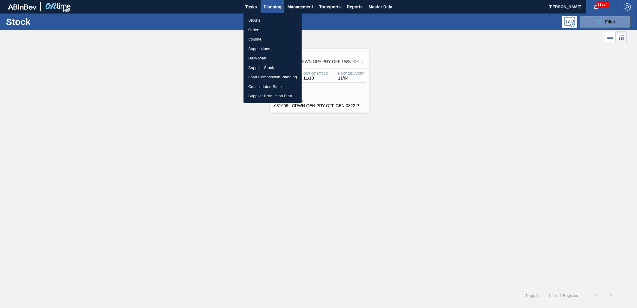
click at [263, 47] on li "Suggestions" at bounding box center [272, 49] width 58 height 10
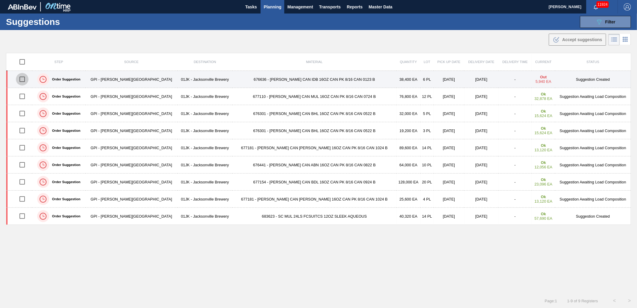
click at [25, 80] on input "checkbox" at bounding box center [22, 79] width 13 height 13
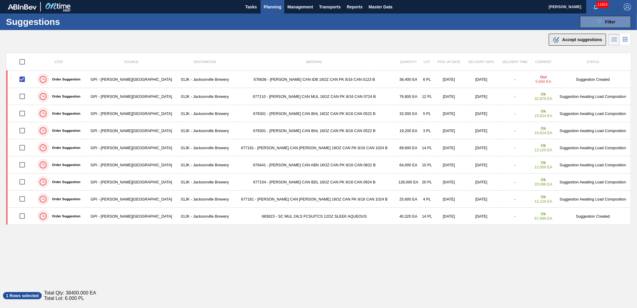
click at [589, 39] on span "Accept suggestions" at bounding box center [582, 39] width 40 height 5
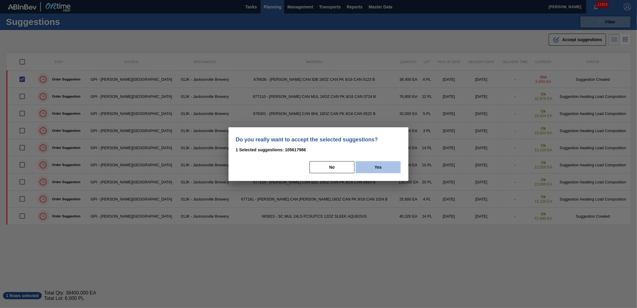
click at [370, 164] on button "Yes" at bounding box center [378, 167] width 45 height 12
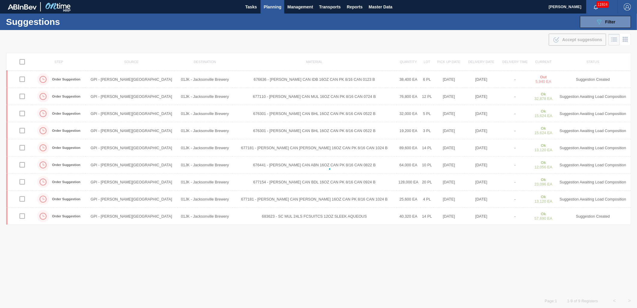
checkbox input "false"
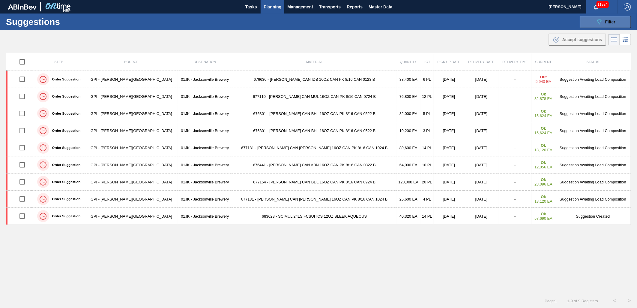
click at [613, 26] on button "089F7B8B-B2A5-4AFE-B5C0-19BA573D28AC Filter" at bounding box center [605, 22] width 51 height 12
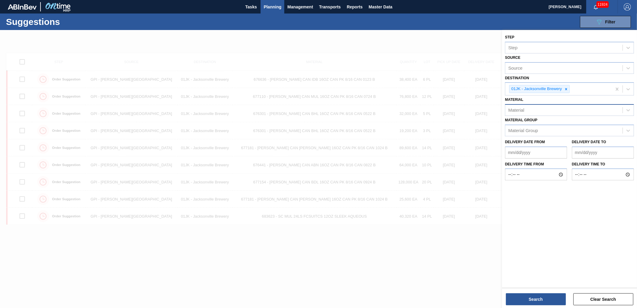
click at [515, 108] on div "Material" at bounding box center [516, 110] width 16 height 5
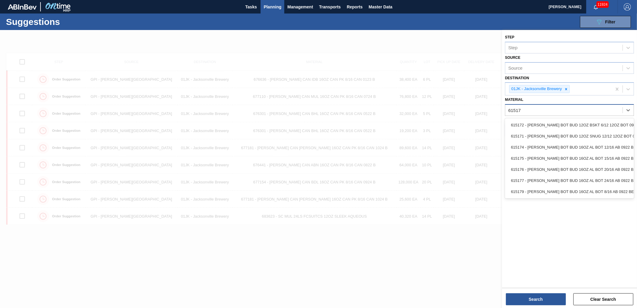
type input "615171"
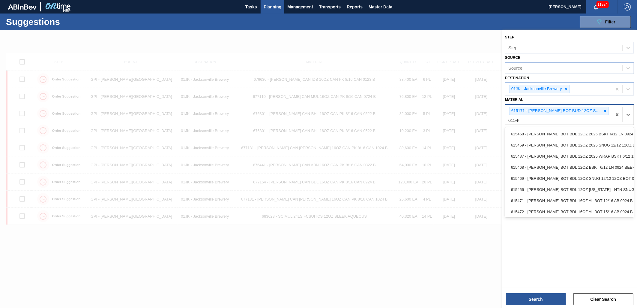
type input "615469"
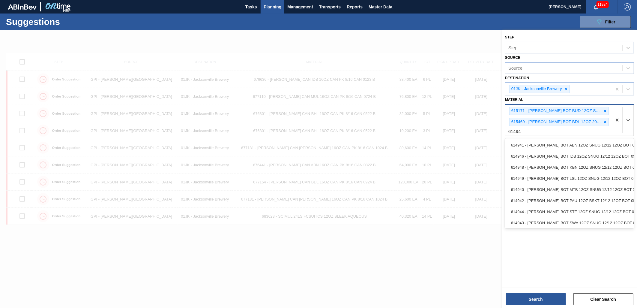
type input "614949"
type input "615307"
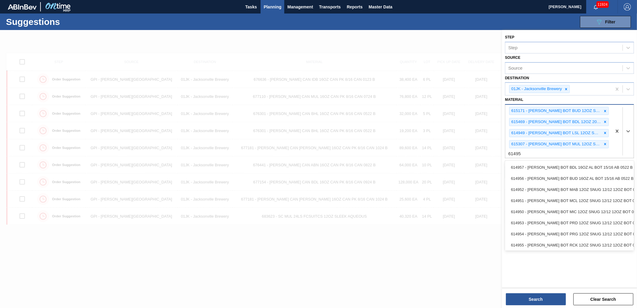
type input "614955"
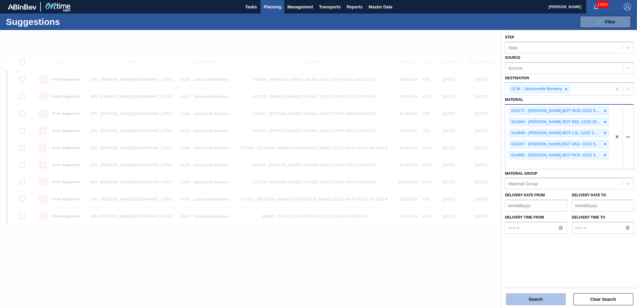
click at [546, 302] on button "Search" at bounding box center [536, 299] width 60 height 12
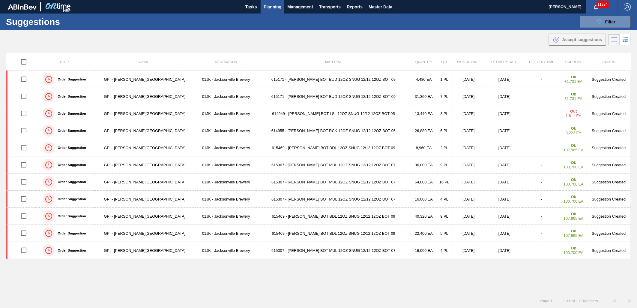
click at [403, 23] on div "Suggestions 089F7B8B-B2A5-4AFE-B5C0-19BA573D28AC Filter Step Step Source Source…" at bounding box center [318, 21] width 637 height 16
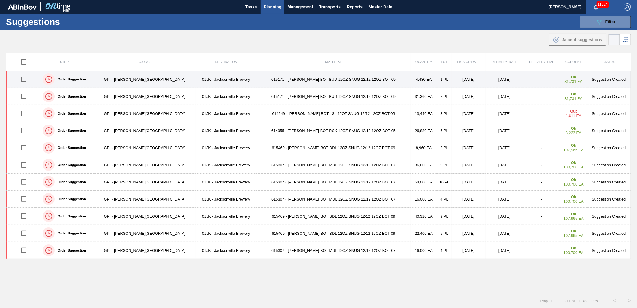
click at [25, 82] on input "checkbox" at bounding box center [23, 79] width 13 height 13
checkbox input "true"
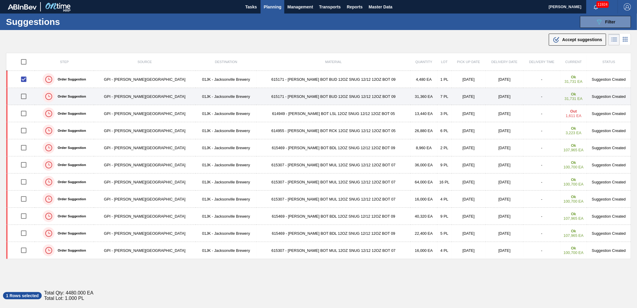
click at [26, 93] on input "checkbox" at bounding box center [23, 96] width 13 height 13
checkbox input "true"
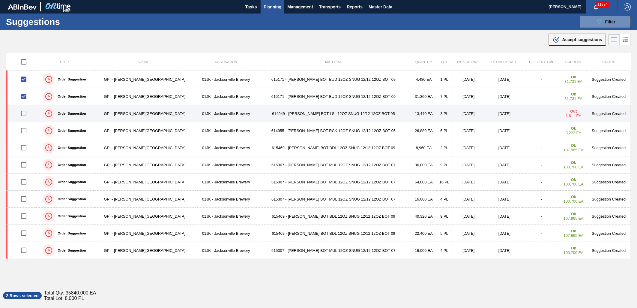
click at [23, 113] on input "checkbox" at bounding box center [23, 113] width 13 height 13
checkbox input "true"
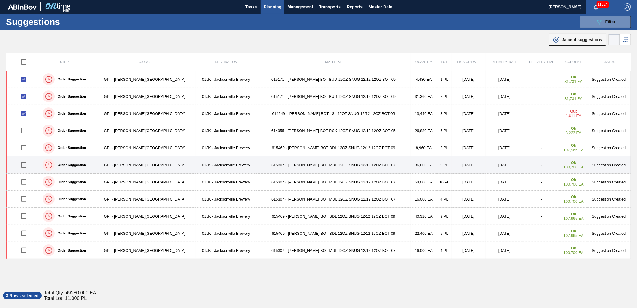
click at [26, 165] on input "checkbox" at bounding box center [23, 164] width 13 height 13
checkbox input "true"
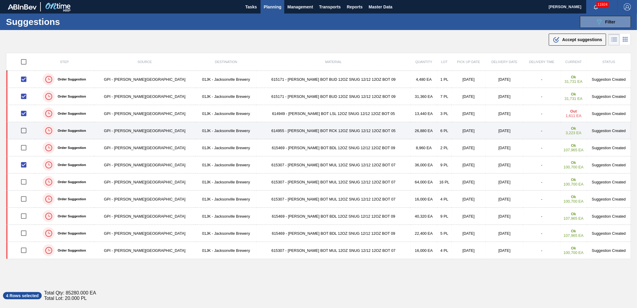
click at [26, 130] on input "checkbox" at bounding box center [23, 130] width 13 height 13
checkbox input "true"
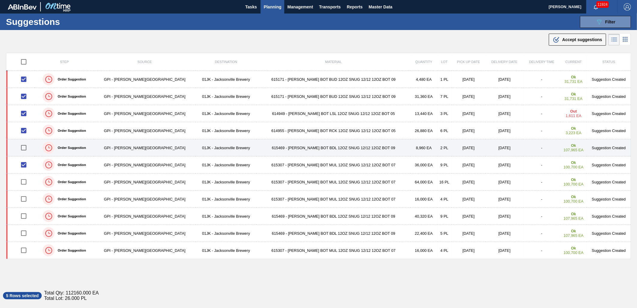
click at [22, 149] on input "checkbox" at bounding box center [23, 147] width 13 height 13
checkbox input "true"
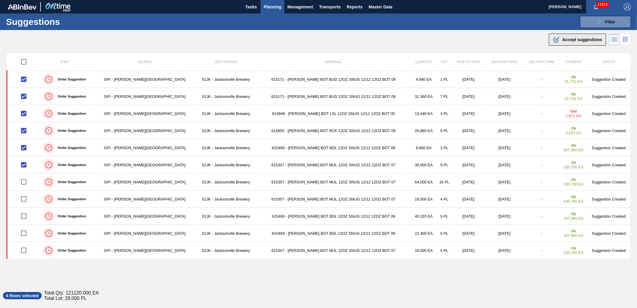
click at [568, 43] on button ".b{fill:var(--color-action-default)} Accept suggestions" at bounding box center [577, 40] width 57 height 12
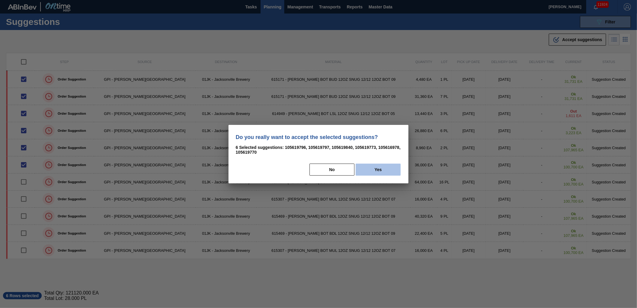
click at [367, 168] on button "Yes" at bounding box center [378, 169] width 45 height 12
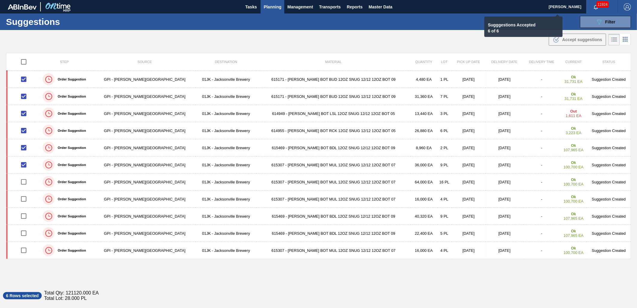
checkbox input "false"
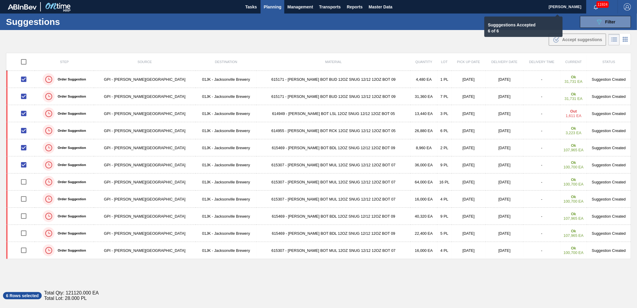
checkbox input "false"
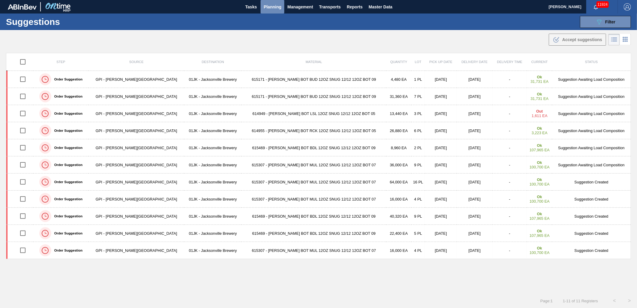
click at [275, 10] on span "Planning" at bounding box center [272, 6] width 18 height 7
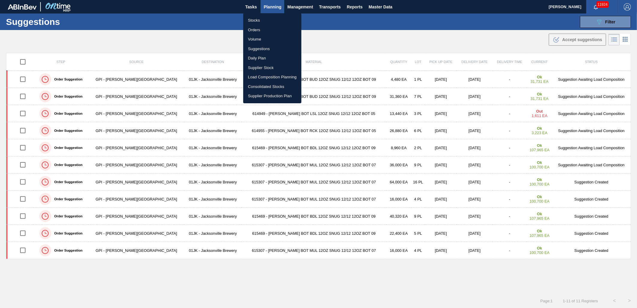
click at [272, 77] on li "Load Composition Planning" at bounding box center [272, 77] width 58 height 10
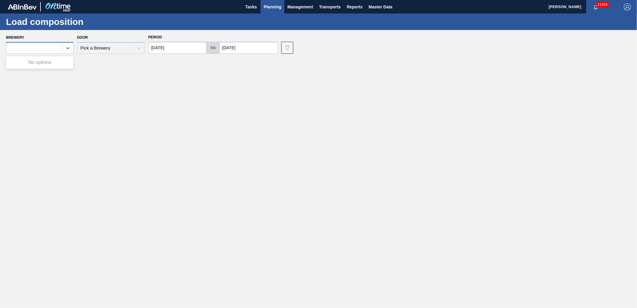
click at [52, 48] on div at bounding box center [34, 48] width 56 height 9
drag, startPoint x: 71, startPoint y: 49, endPoint x: 111, endPoint y: 48, distance: 40.2
click at [71, 50] on div at bounding box center [67, 48] width 11 height 11
drag, startPoint x: 262, startPoint y: 7, endPoint x: 266, endPoint y: 7, distance: 3.3
click at [266, 7] on button "Planning" at bounding box center [272, 6] width 24 height 13
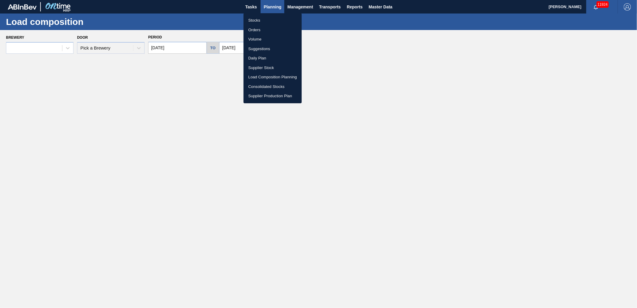
click at [267, 76] on li "Load Composition Planning" at bounding box center [272, 77] width 58 height 10
